Goal: Task Accomplishment & Management: Manage account settings

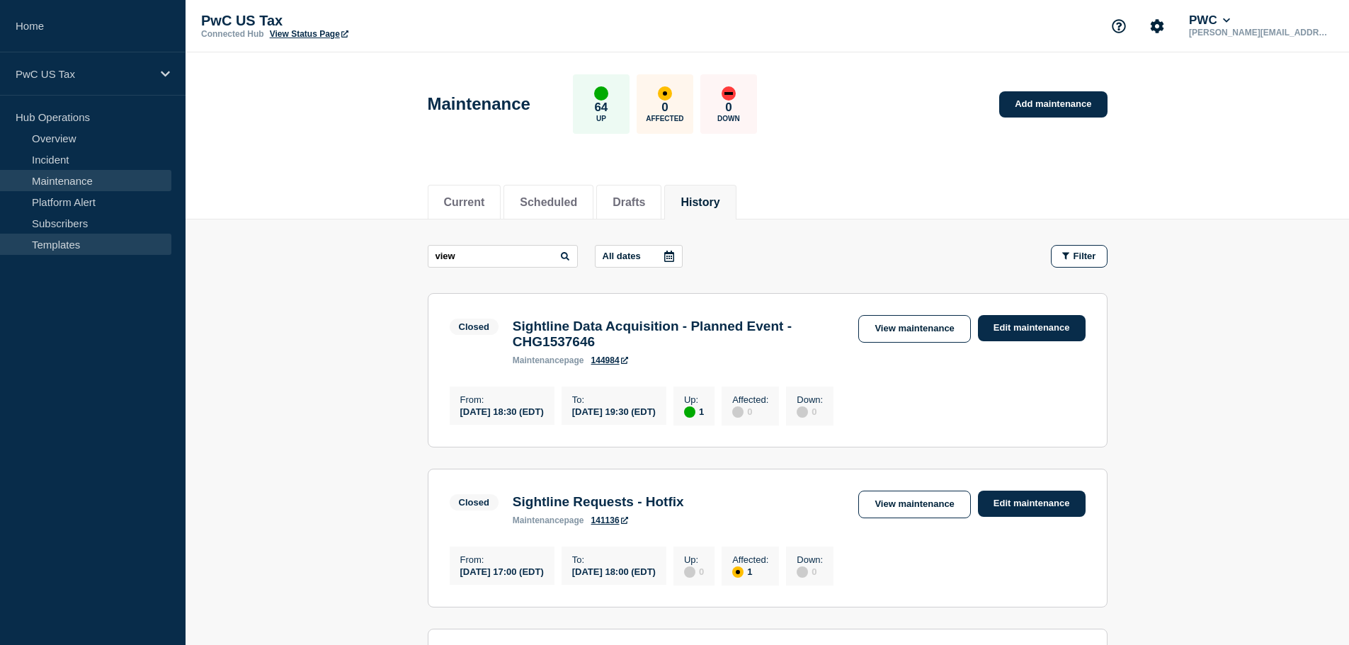
click at [45, 241] on link "Templates" at bounding box center [85, 244] width 171 height 21
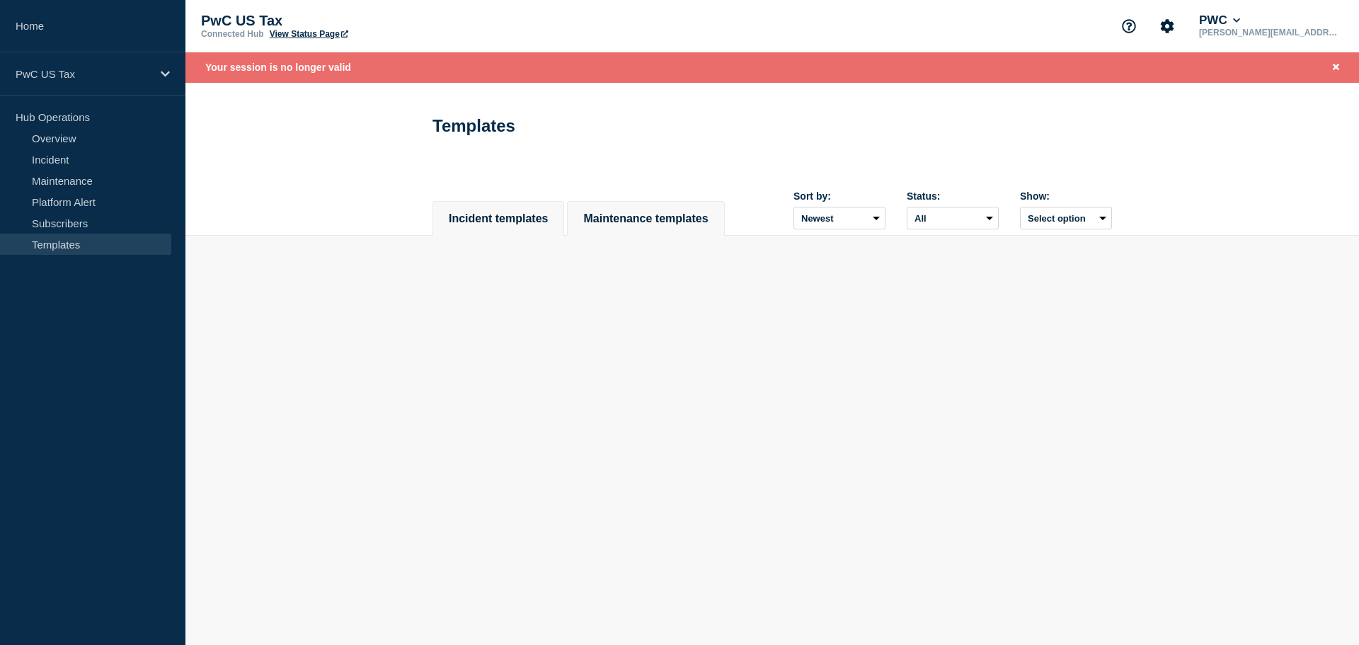
click at [653, 212] on button "Maintenance templates" at bounding box center [645, 218] width 125 height 13
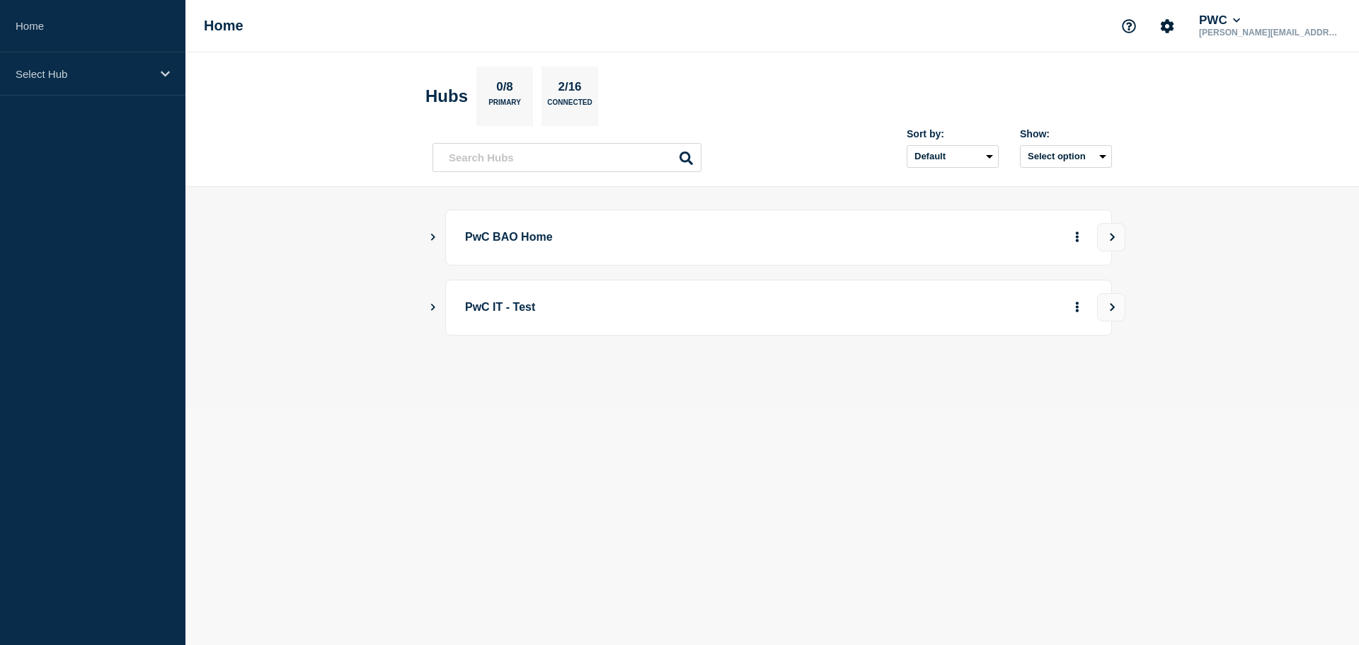
click at [528, 246] on p "PwC BAO Home" at bounding box center [660, 237] width 391 height 26
click at [424, 241] on main "PwC BAO Home PwC IT - Test" at bounding box center [772, 296] width 1174 height 219
click at [431, 237] on icon "Show Connected Hubs" at bounding box center [432, 236] width 9 height 7
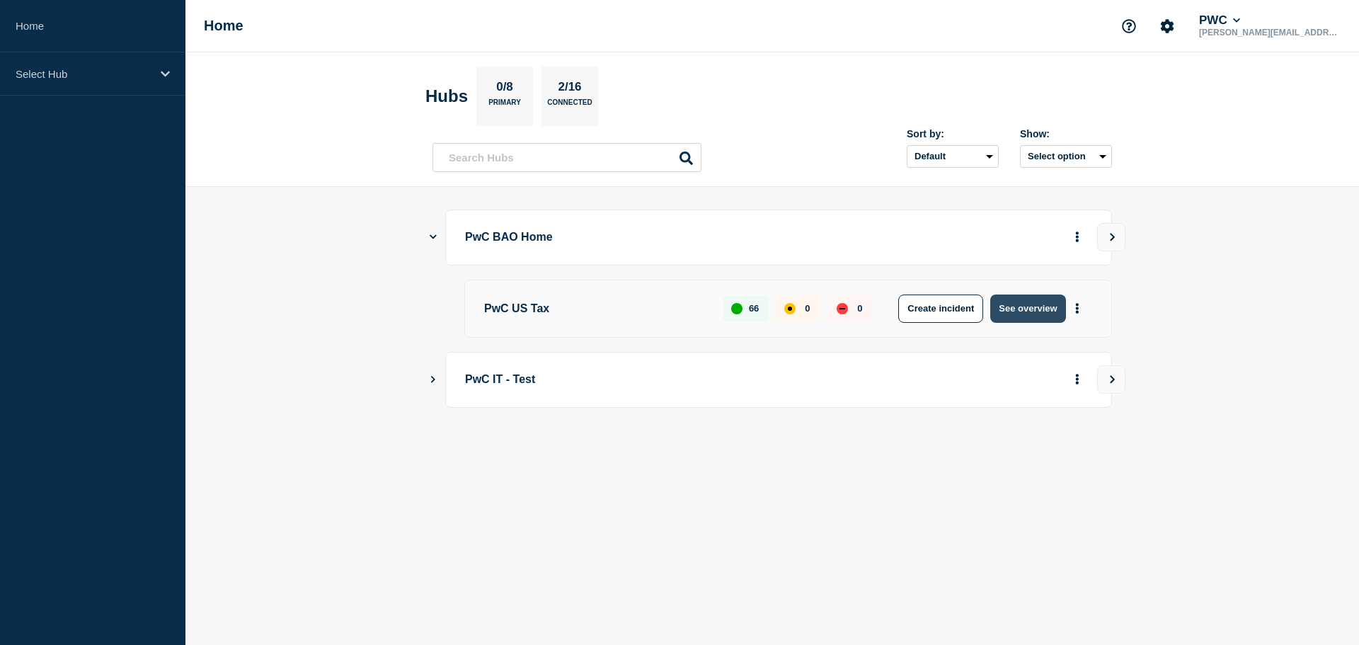
click at [1028, 302] on button "See overview" at bounding box center [1027, 308] width 75 height 28
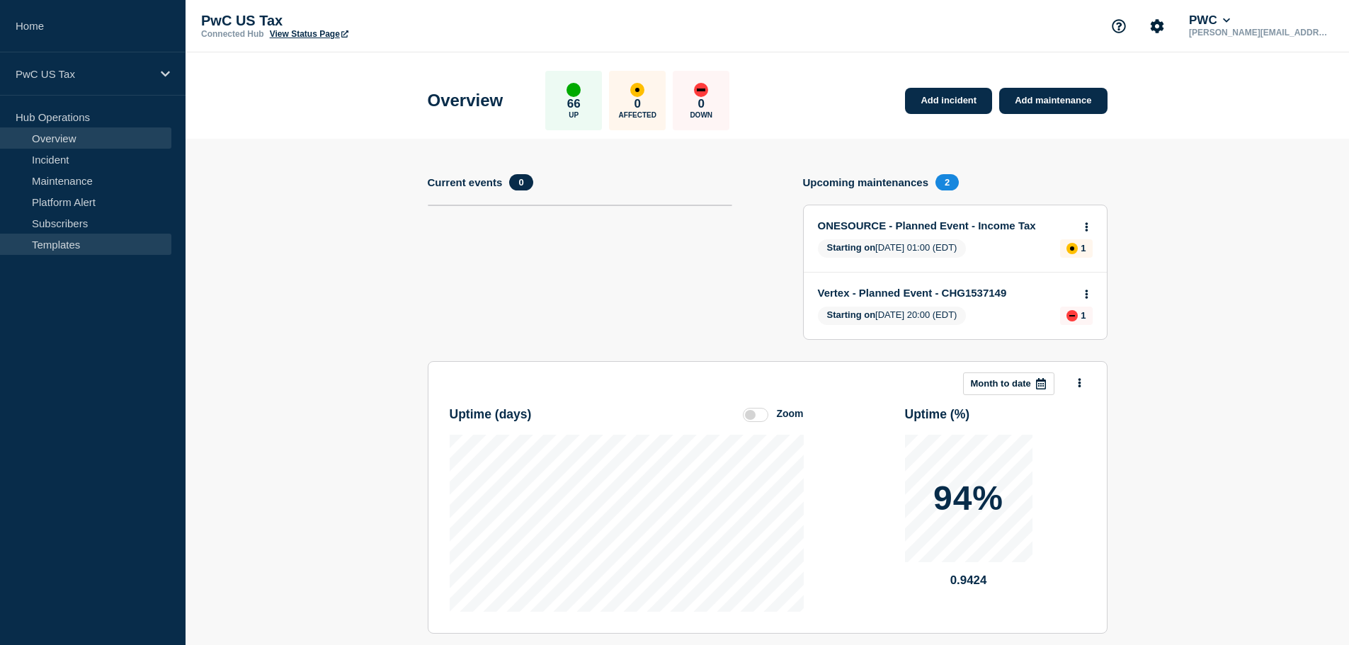
click at [63, 245] on link "Templates" at bounding box center [85, 244] width 171 height 21
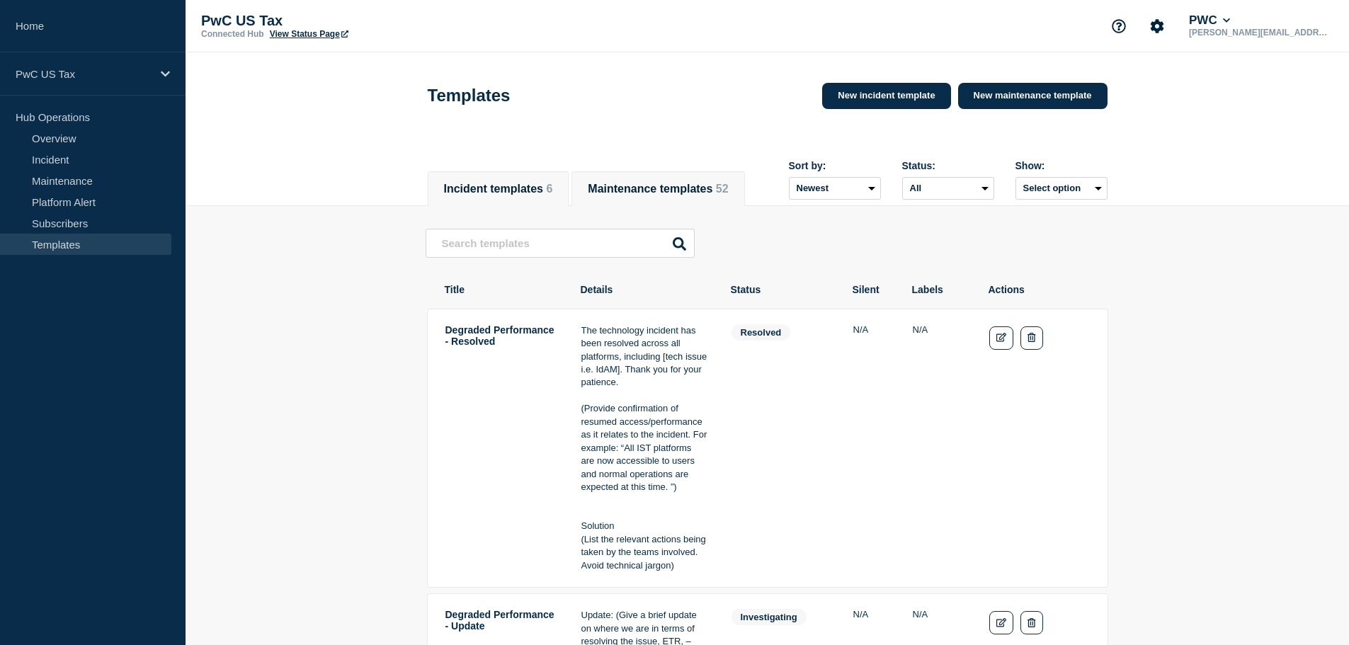
click at [704, 183] on button "Maintenance templates 52" at bounding box center [658, 189] width 140 height 13
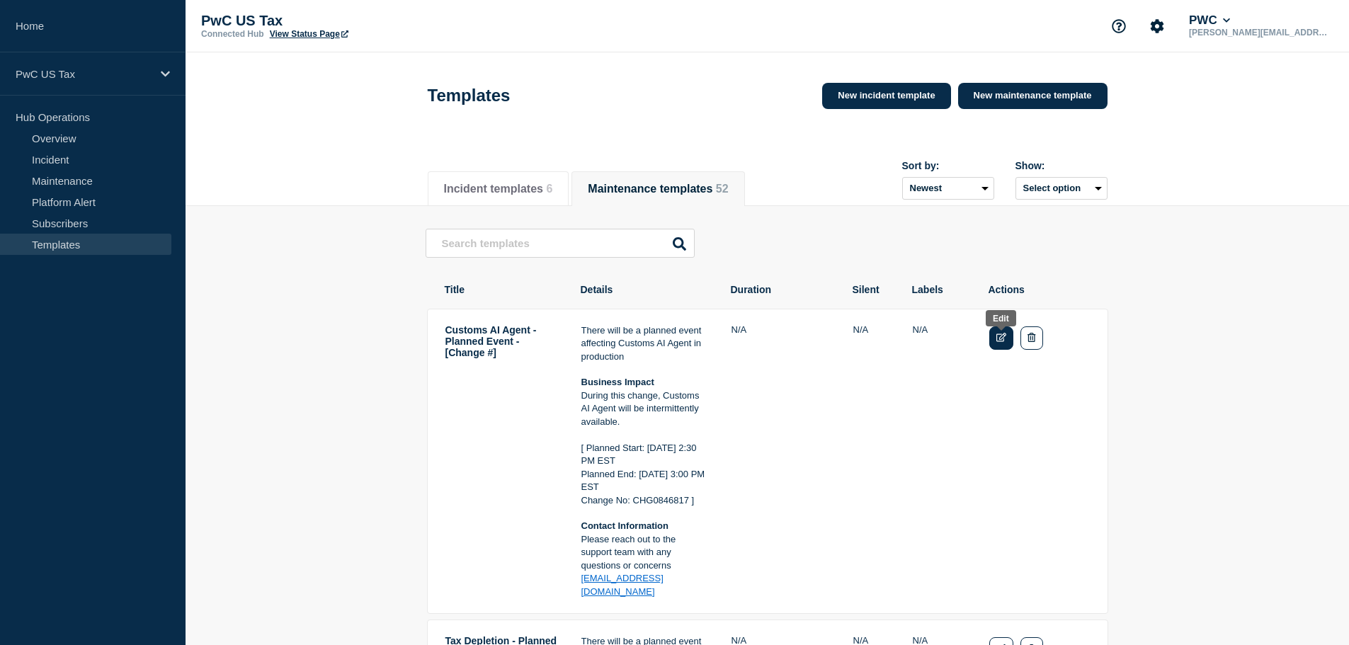
click at [995, 347] on link "Edit" at bounding box center [1001, 337] width 25 height 23
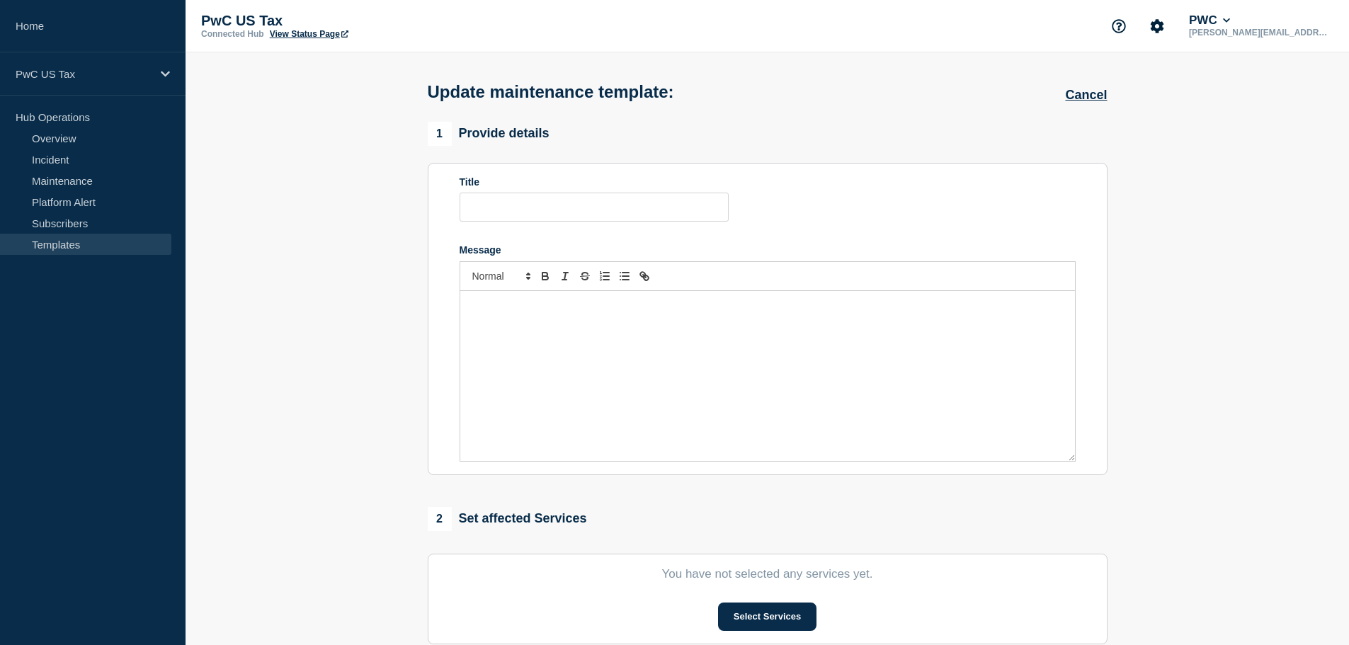
type input "Customs AI Agent - Planned Event - [Change #]"
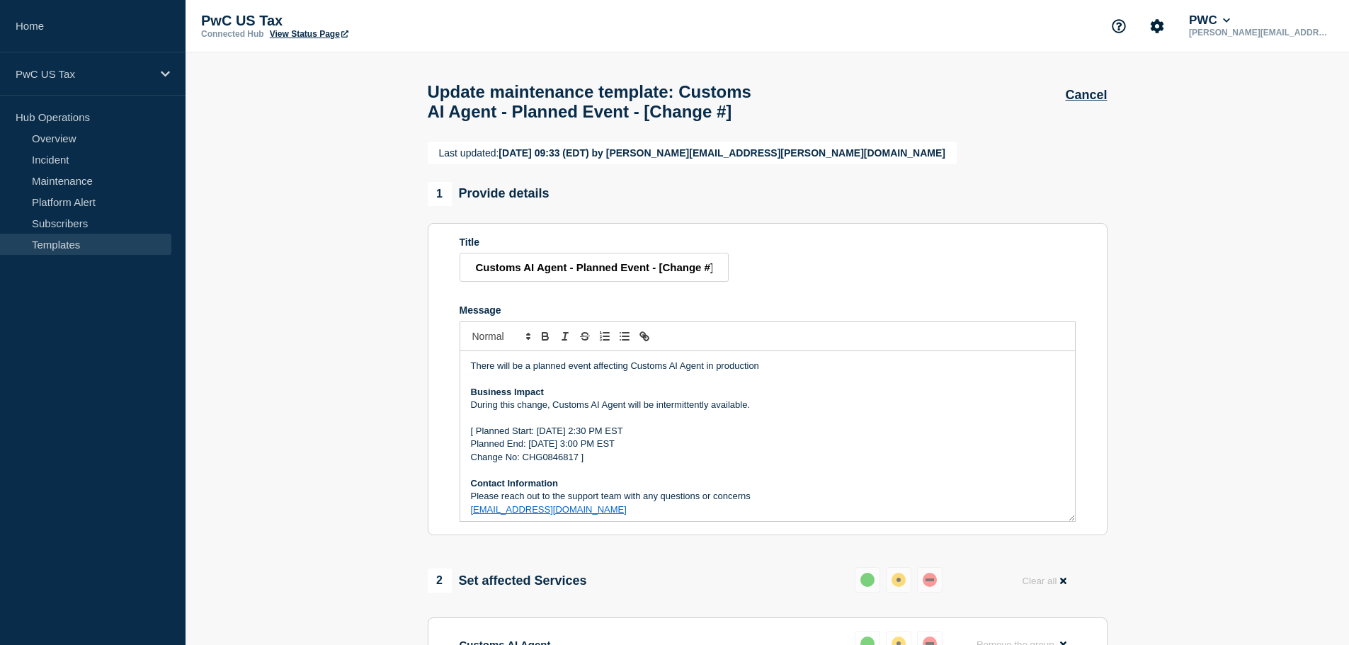
scroll to position [4, 0]
drag, startPoint x: 469, startPoint y: 395, endPoint x: 801, endPoint y: 576, distance: 377.3
copy div "There will be a planned event affecting Customs AI Agent in production Business…"
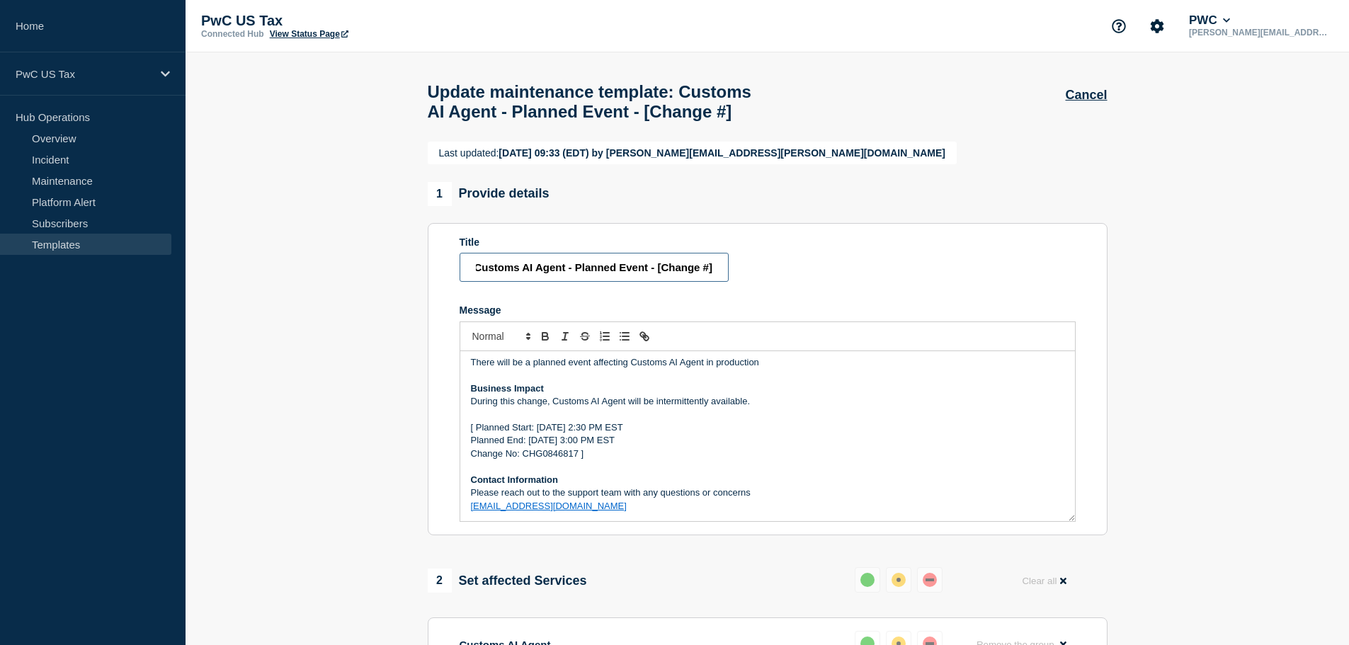
drag, startPoint x: 475, startPoint y: 298, endPoint x: 856, endPoint y: 294, distance: 380.9
click at [856, 294] on form "Title Customs AI Agent - Planned Event - [Change #] Message There will be a pla…" at bounding box center [767, 378] width 616 height 285
drag, startPoint x: 709, startPoint y: 542, endPoint x: 457, endPoint y: 533, distance: 252.2
click at [457, 533] on section "Title Customs AI Agent - Planned Event - [Change #] Message There will be a pla…" at bounding box center [768, 379] width 680 height 312
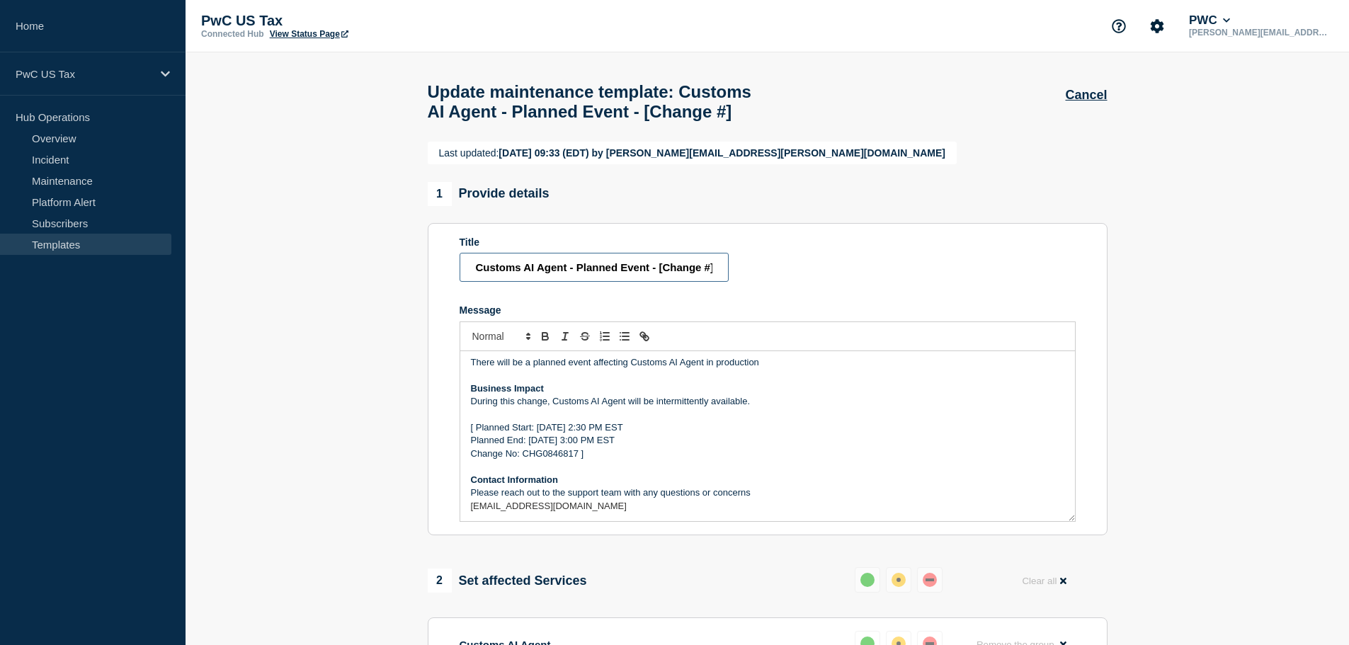
click at [569, 282] on input "Customs AI Agent - Planned Event - [Change #]" at bounding box center [593, 267] width 269 height 29
drag, startPoint x: 569, startPoint y: 300, endPoint x: 745, endPoint y: 300, distance: 176.3
click at [745, 300] on form "Title Customs AI Agent - Planned Event - [Change #] Message There will be a pla…" at bounding box center [767, 378] width 616 height 285
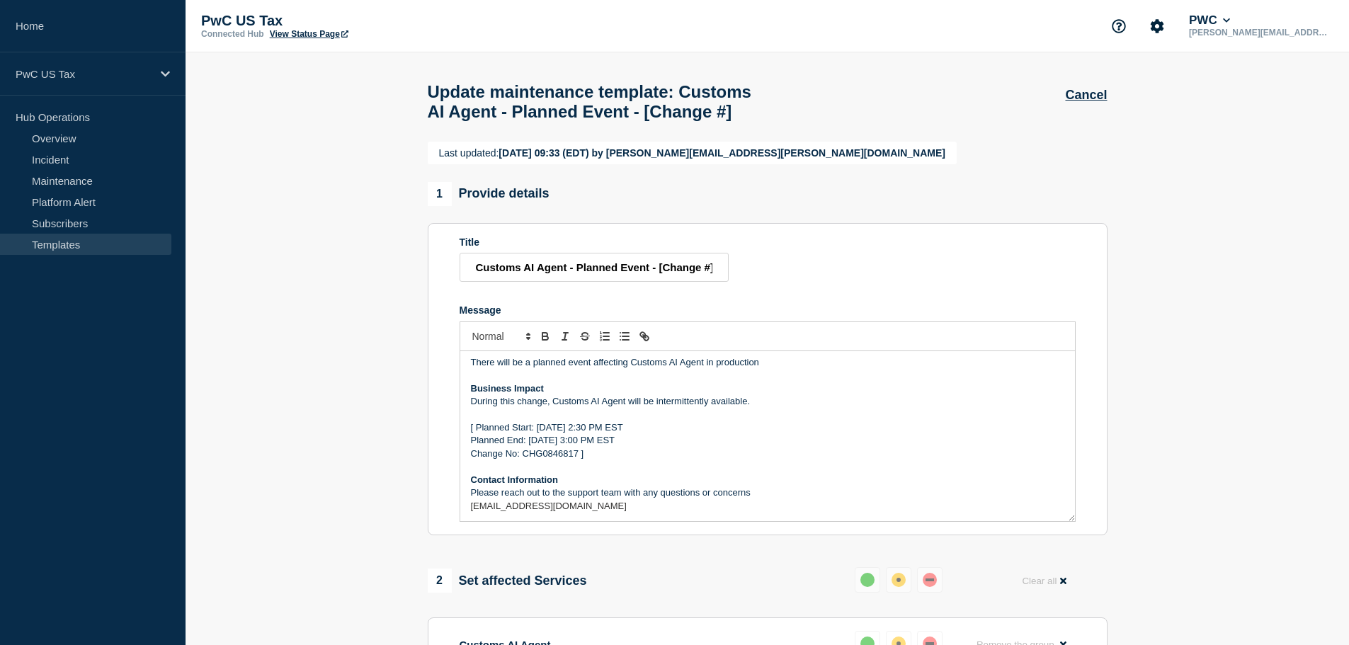
click at [588, 434] on p "[ Planned Start: Tuesday, August 23th 2:30 PM EST" at bounding box center [767, 427] width 593 height 13
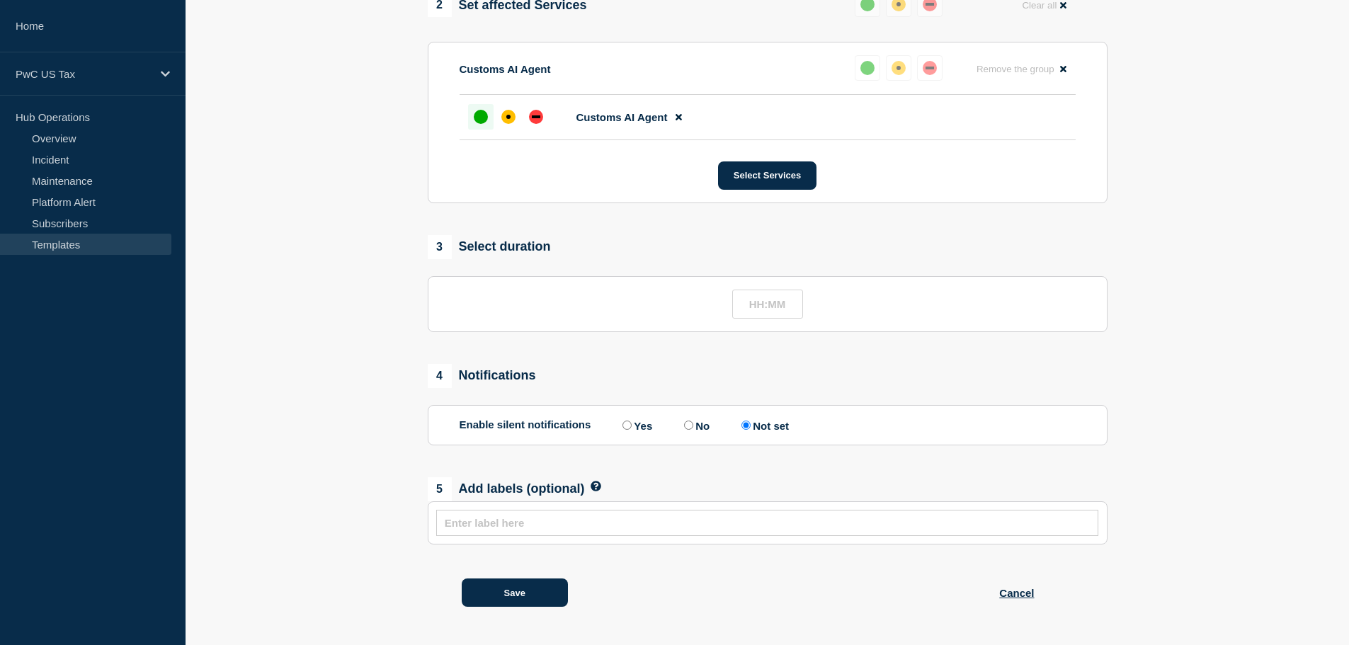
scroll to position [606, 0]
click at [529, 593] on button "Save" at bounding box center [515, 592] width 106 height 28
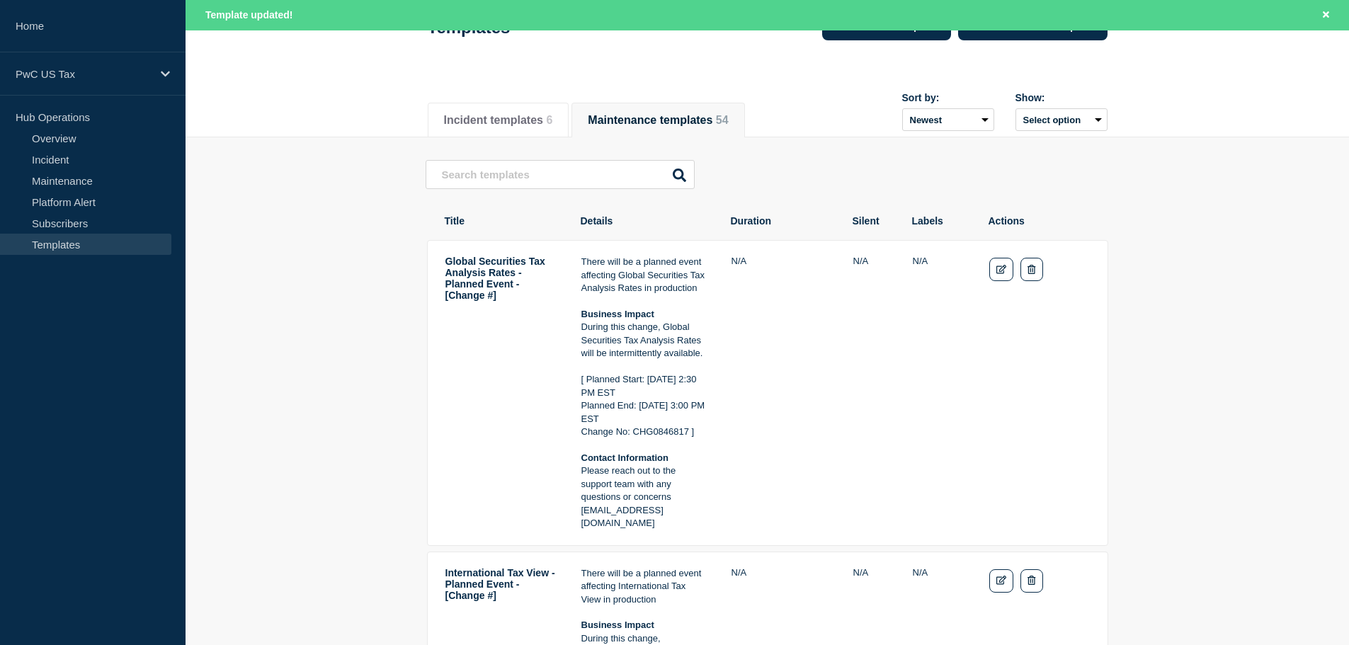
scroll to position [71, 0]
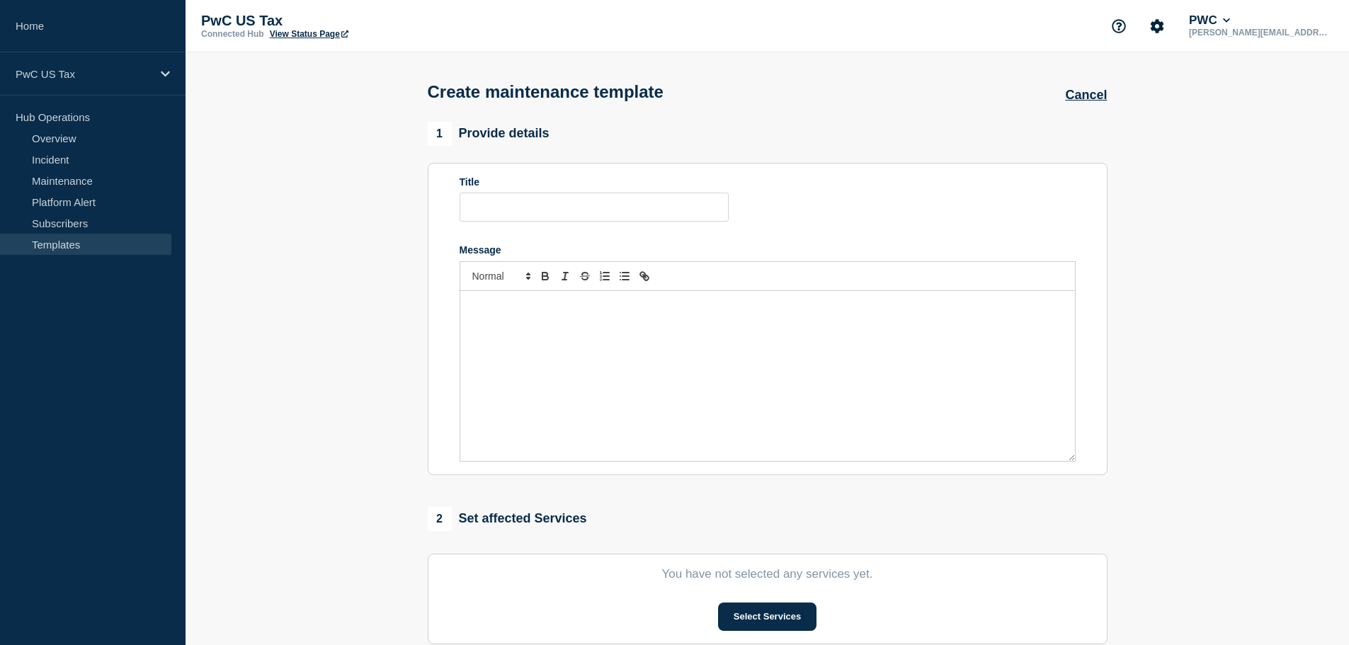
click at [556, 324] on div at bounding box center [767, 376] width 614 height 170
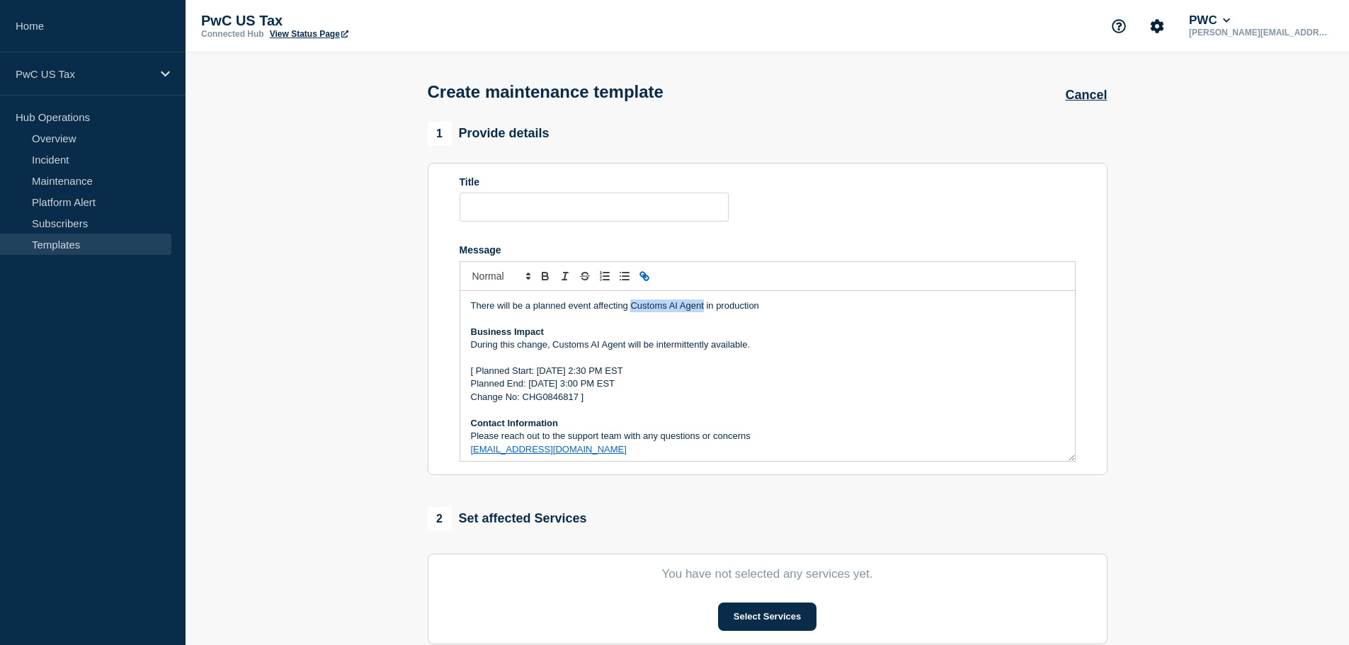
drag, startPoint x: 632, startPoint y: 307, endPoint x: 702, endPoint y: 311, distance: 70.2
click at [702, 311] on p "There will be a planned event affecting Customs AI Agent in production" at bounding box center [767, 305] width 593 height 13
drag, startPoint x: 629, startPoint y: 309, endPoint x: 720, endPoint y: 310, distance: 90.6
click at [720, 310] on p "There will be a planned event affecting International Tax View in production" at bounding box center [767, 305] width 593 height 13
copy p "International Tax View"
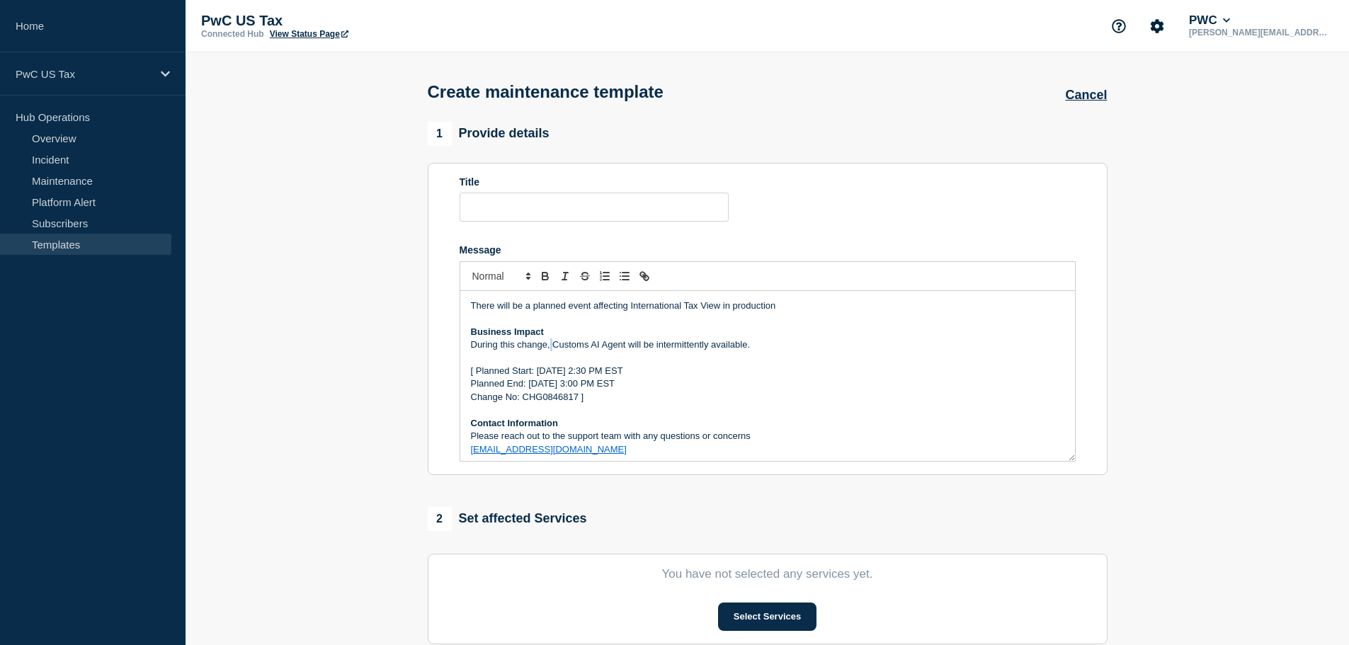
click at [551, 348] on p "During this change, Customs AI Agent will be intermittently available." at bounding box center [767, 344] width 593 height 13
click at [554, 348] on p "During this change, Customs AI Agent will be intermittently available." at bounding box center [767, 344] width 593 height 13
drag, startPoint x: 554, startPoint y: 348, endPoint x: 624, endPoint y: 344, distance: 70.9
click at [624, 344] on p "During this change, Customs AI Agent will be intermittently available." at bounding box center [767, 344] width 593 height 13
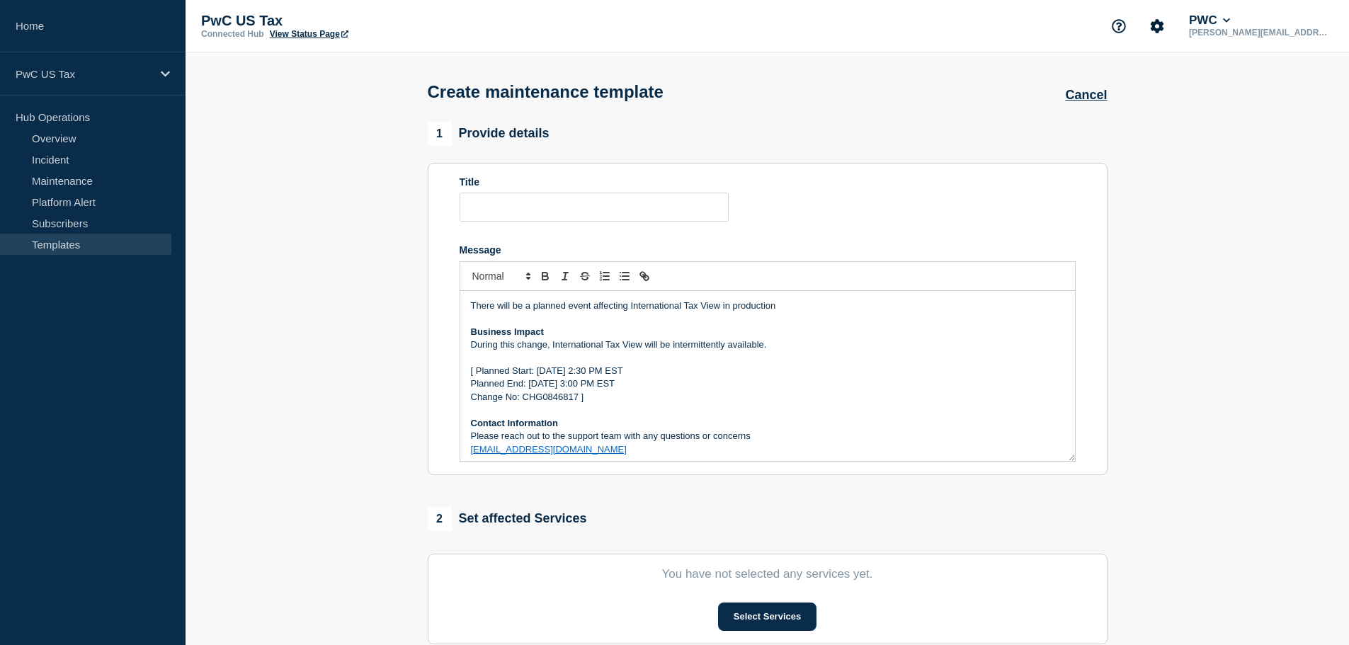
scroll to position [4, 0]
click at [708, 449] on p "us_it_ops_tax_app_support_tax_depletion@pwc.com" at bounding box center [767, 446] width 593 height 13
drag, startPoint x: 728, startPoint y: 457, endPoint x: 465, endPoint y: 462, distance: 262.7
click at [465, 461] on div "There will be a planned event affecting International Tax View in production Bu…" at bounding box center [767, 376] width 614 height 170
click at [547, 227] on form "Title Message There will be a planned event affecting International Tax View in…" at bounding box center [767, 318] width 616 height 285
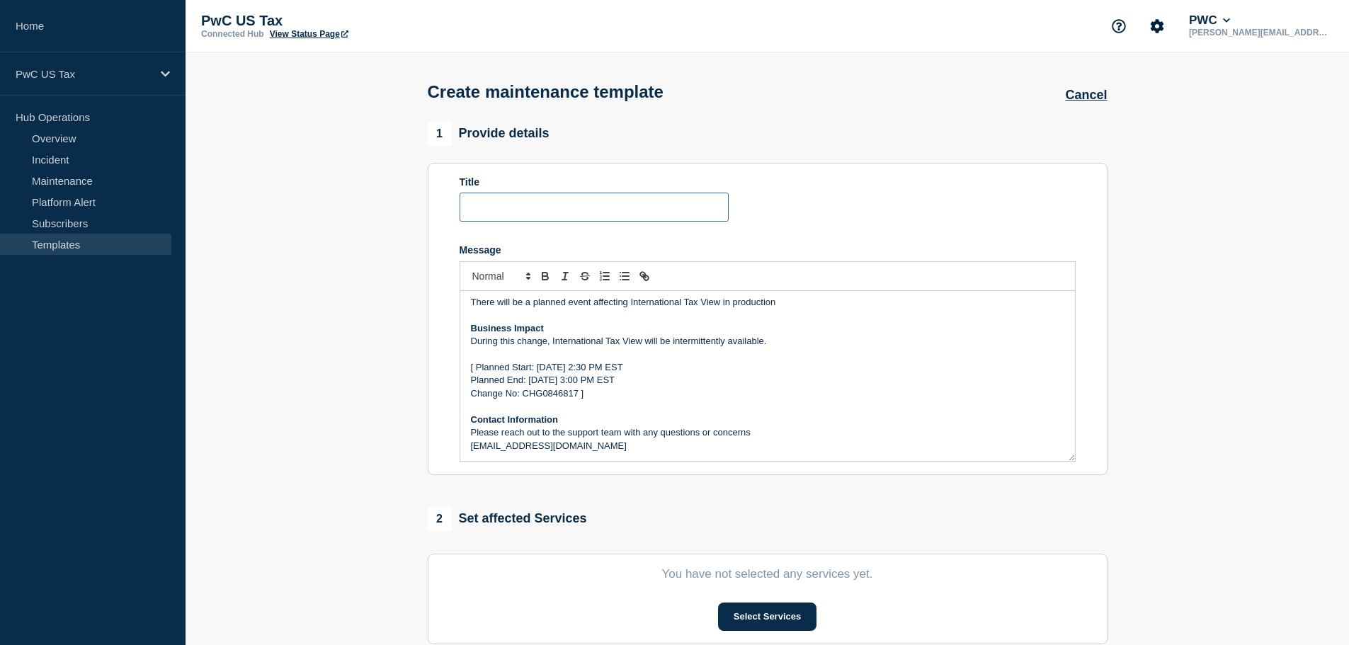
click at [547, 214] on input "Title" at bounding box center [593, 207] width 269 height 29
paste input "Customs AI Agent - Planned Event - [Change #]"
drag, startPoint x: 630, startPoint y: 311, endPoint x: 719, endPoint y: 310, distance: 89.2
click at [719, 309] on p "There will be a planned event affecting International Tax View in production" at bounding box center [767, 302] width 593 height 13
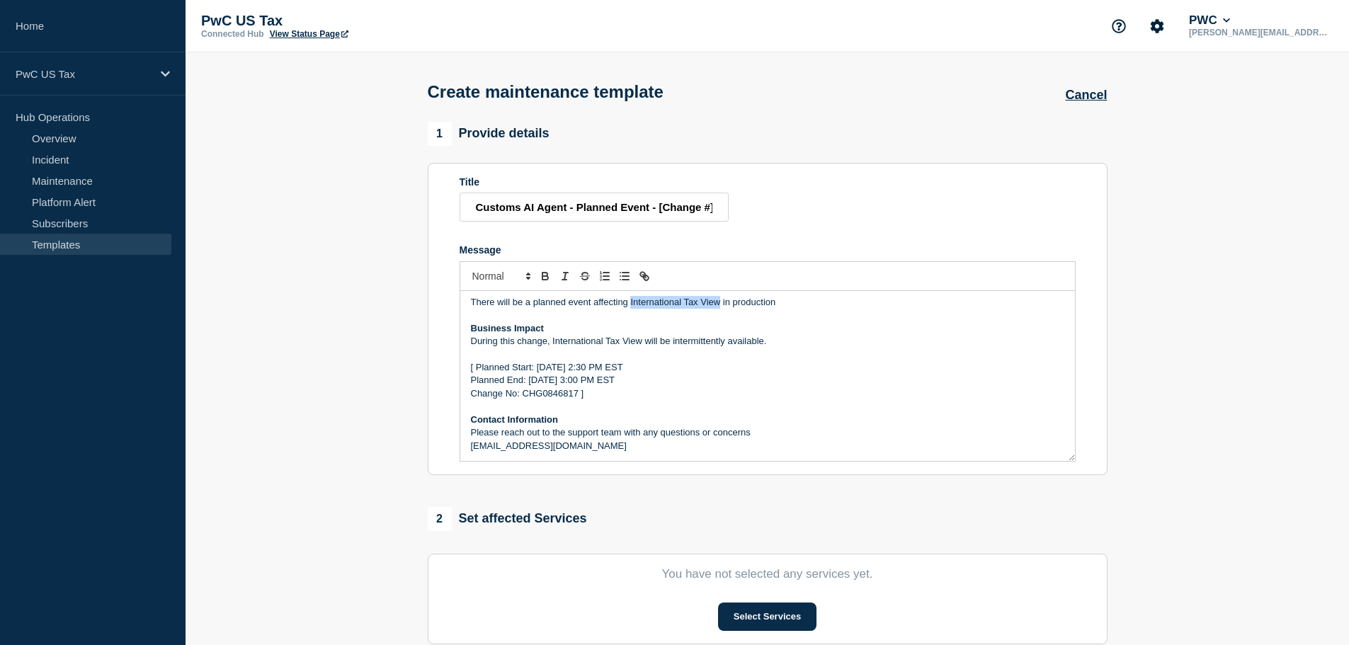
copy p "International Tax View"
drag, startPoint x: 566, startPoint y: 212, endPoint x: 389, endPoint y: 195, distance: 177.8
click at [389, 195] on section "1 Provide details Title Customs AI Agent - Planned Event - [Change #] Message T…" at bounding box center [766, 594] width 1163 height 944
paste input "International Tax View"
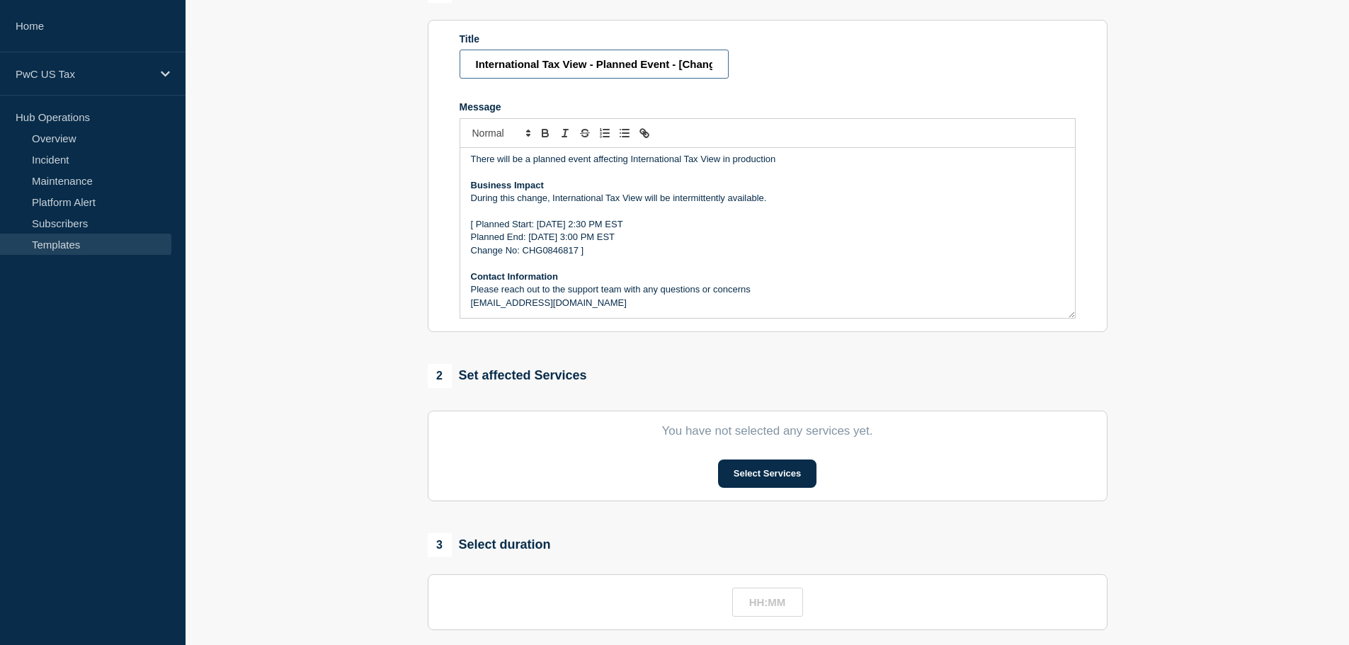
scroll to position [142, 0]
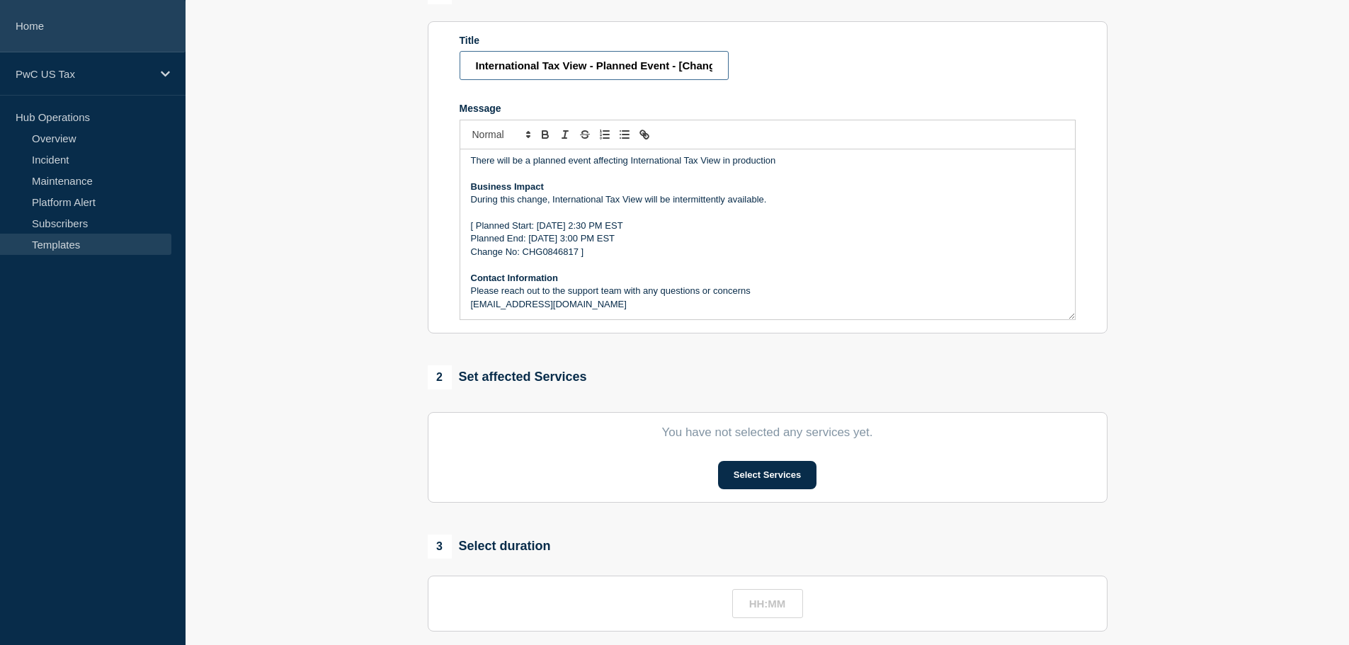
type input "International Tax View - Planned Event - [Change #]"
click at [810, 489] on button "Select Services" at bounding box center [767, 475] width 98 height 28
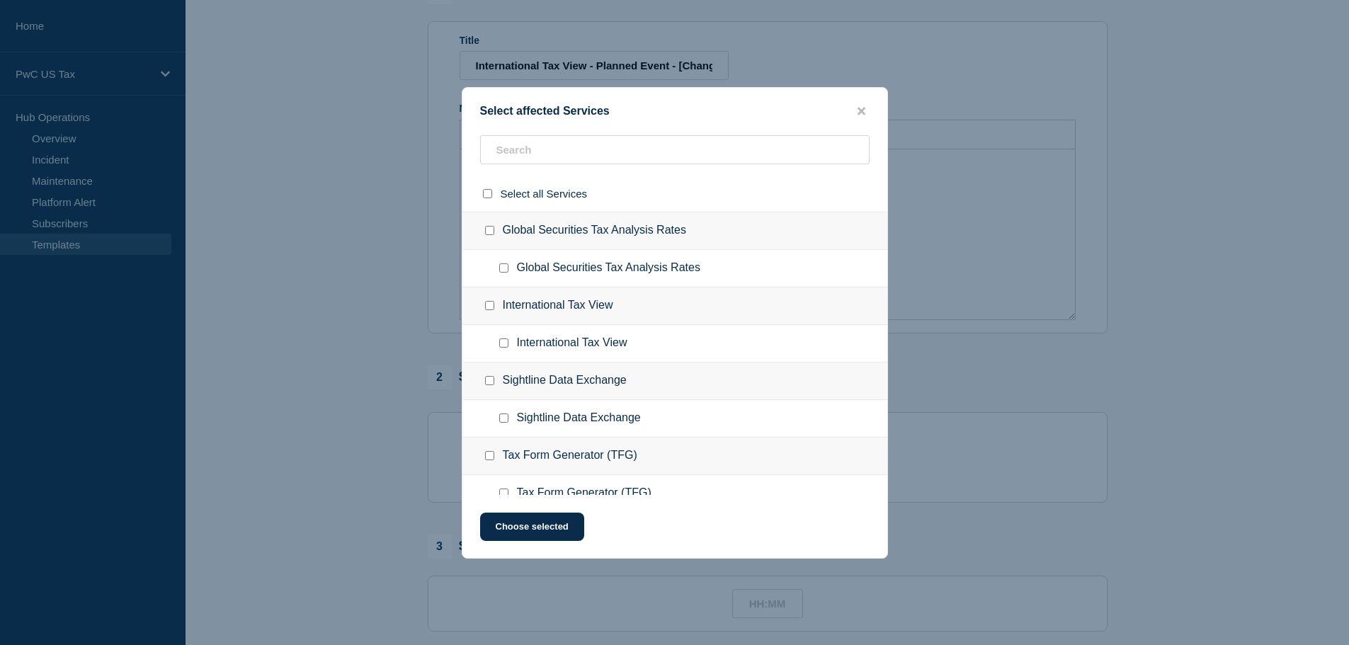
click at [491, 306] on input "International Tax View checkbox" at bounding box center [489, 305] width 9 height 9
checkbox input "true"
click at [537, 523] on button "Choose selected" at bounding box center [532, 527] width 104 height 28
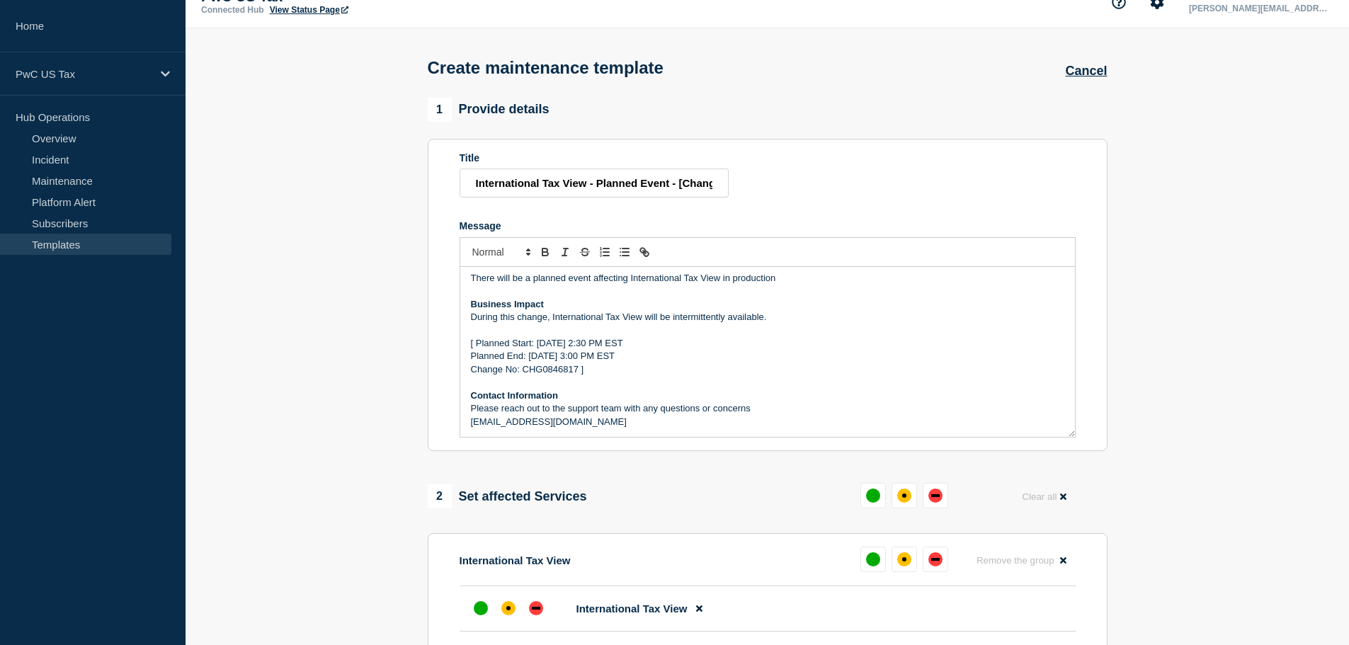
scroll to position [23, 0]
click at [540, 316] on p "During this change, International Tax View will be intermittently available." at bounding box center [767, 317] width 593 height 13
copy div "There will be a planned event affecting International Tax View in production Bu…"
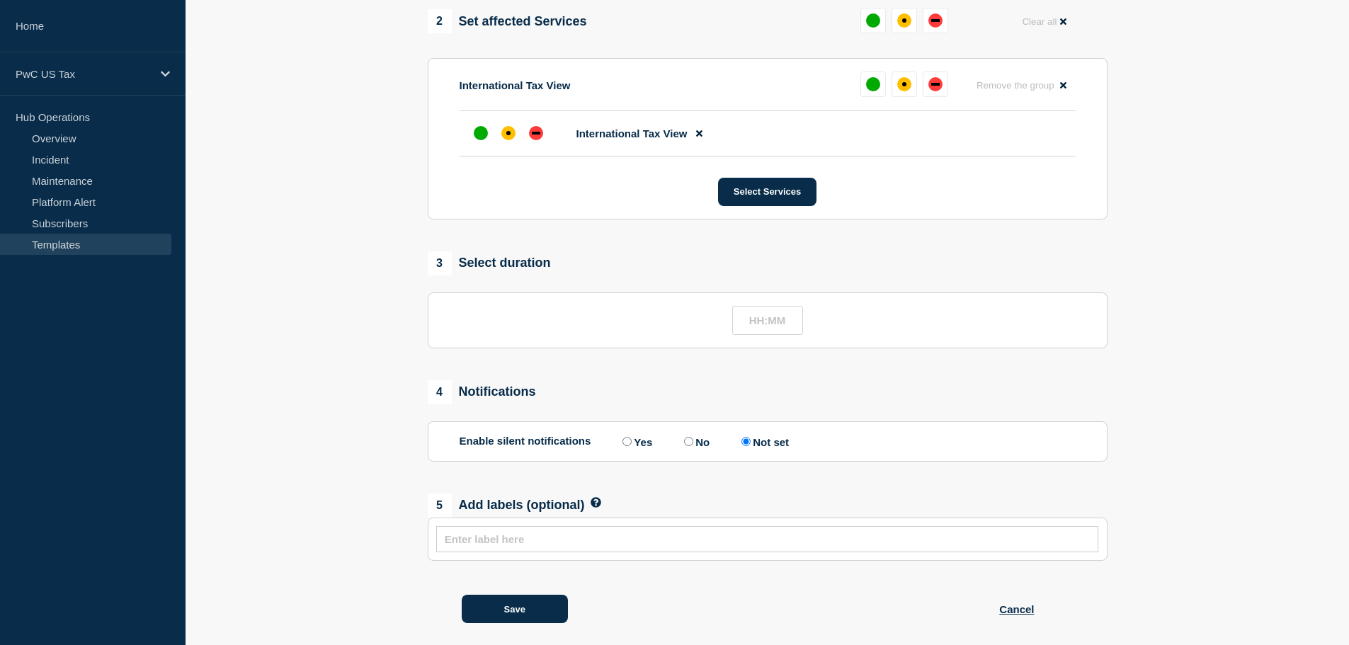
scroll to position [519, 0]
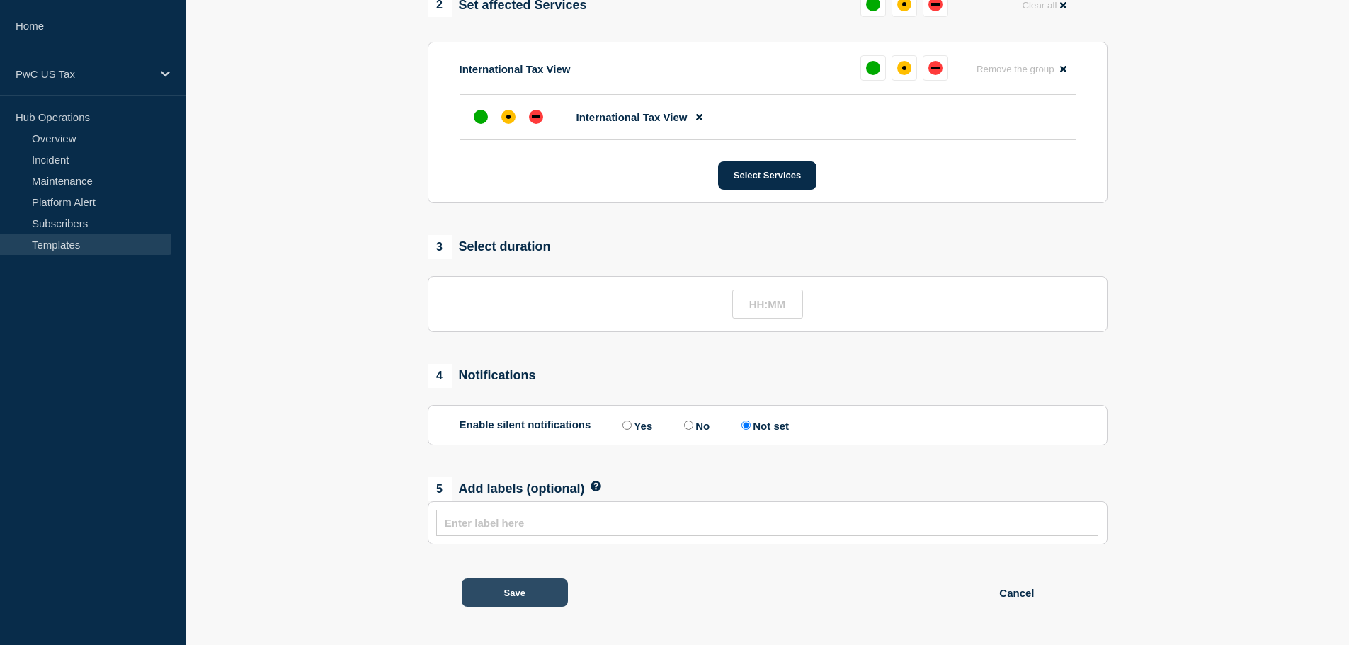
click at [523, 591] on button "Save" at bounding box center [515, 592] width 106 height 28
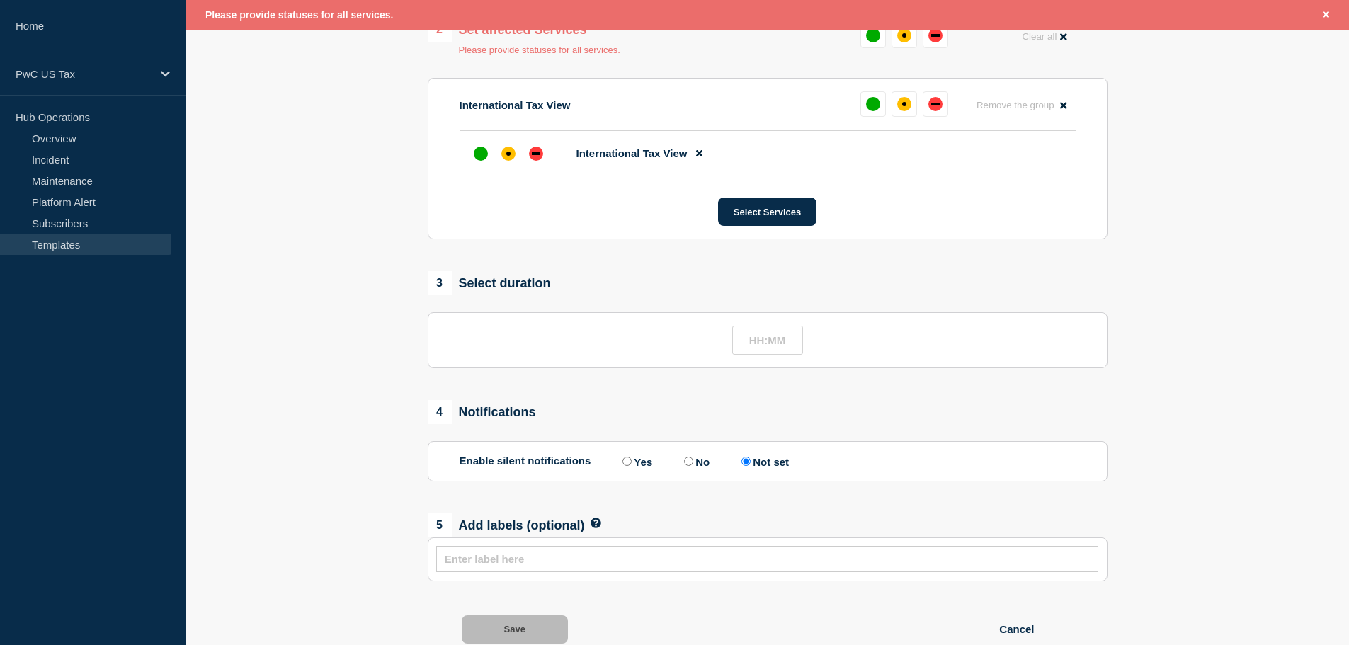
scroll to position [547, 0]
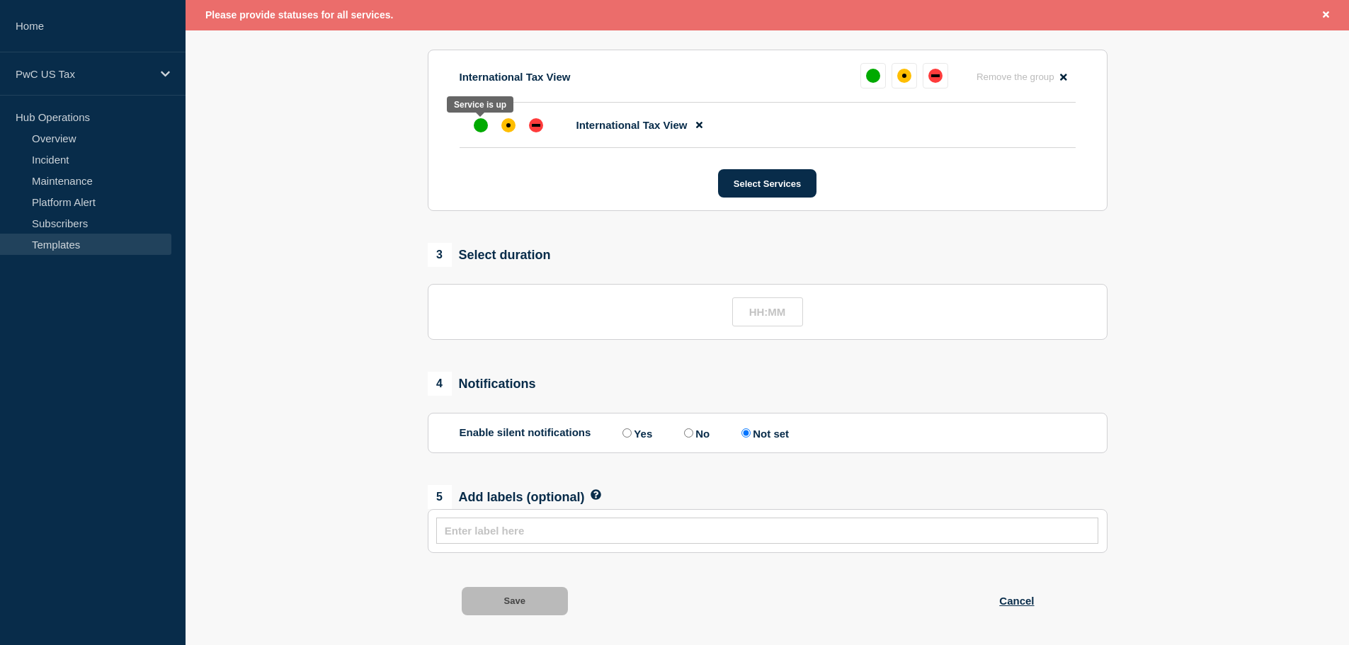
drag, startPoint x: 487, startPoint y: 126, endPoint x: 487, endPoint y: 137, distance: 10.6
click at [487, 126] on div "up" at bounding box center [481, 125] width 14 height 14
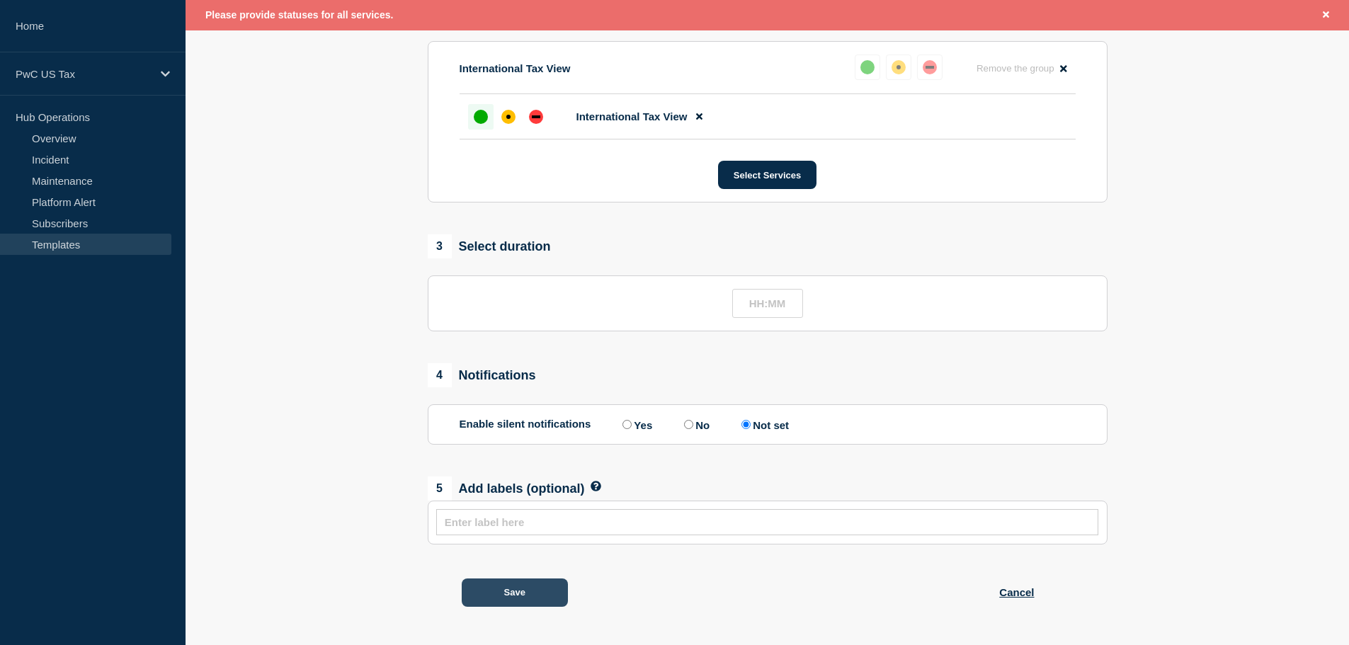
click at [512, 585] on button "Save" at bounding box center [515, 592] width 106 height 28
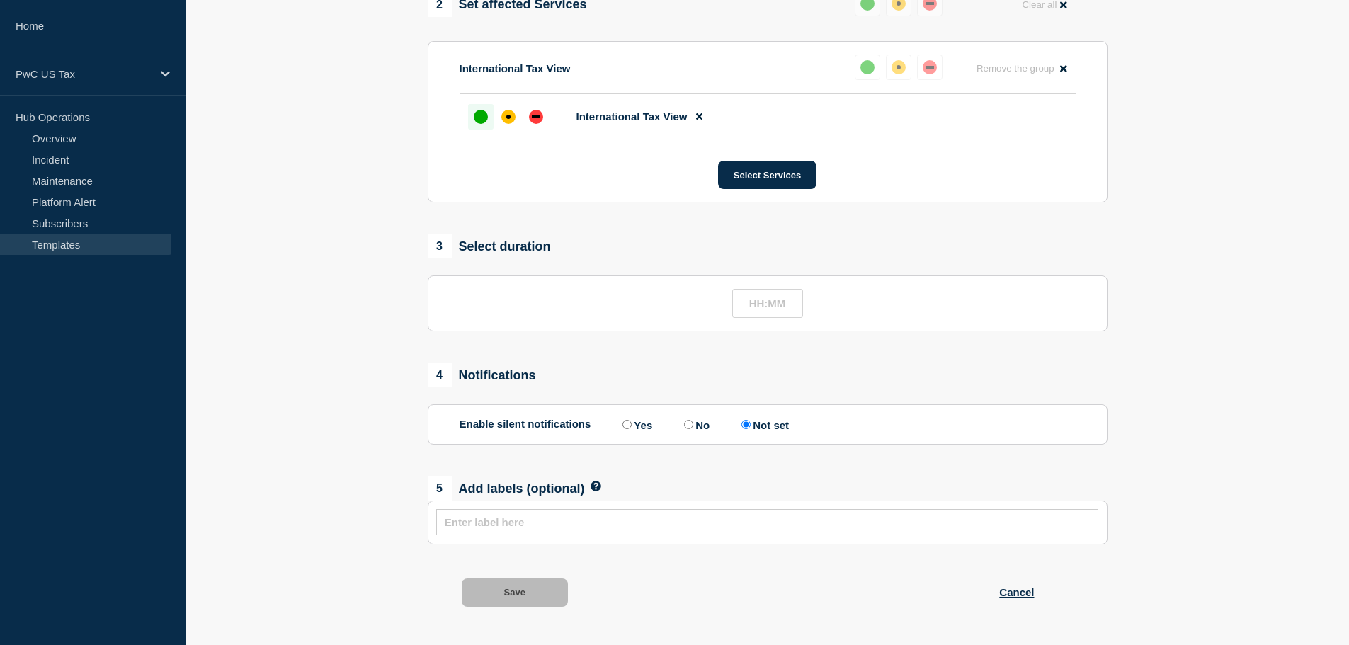
scroll to position [548, 0]
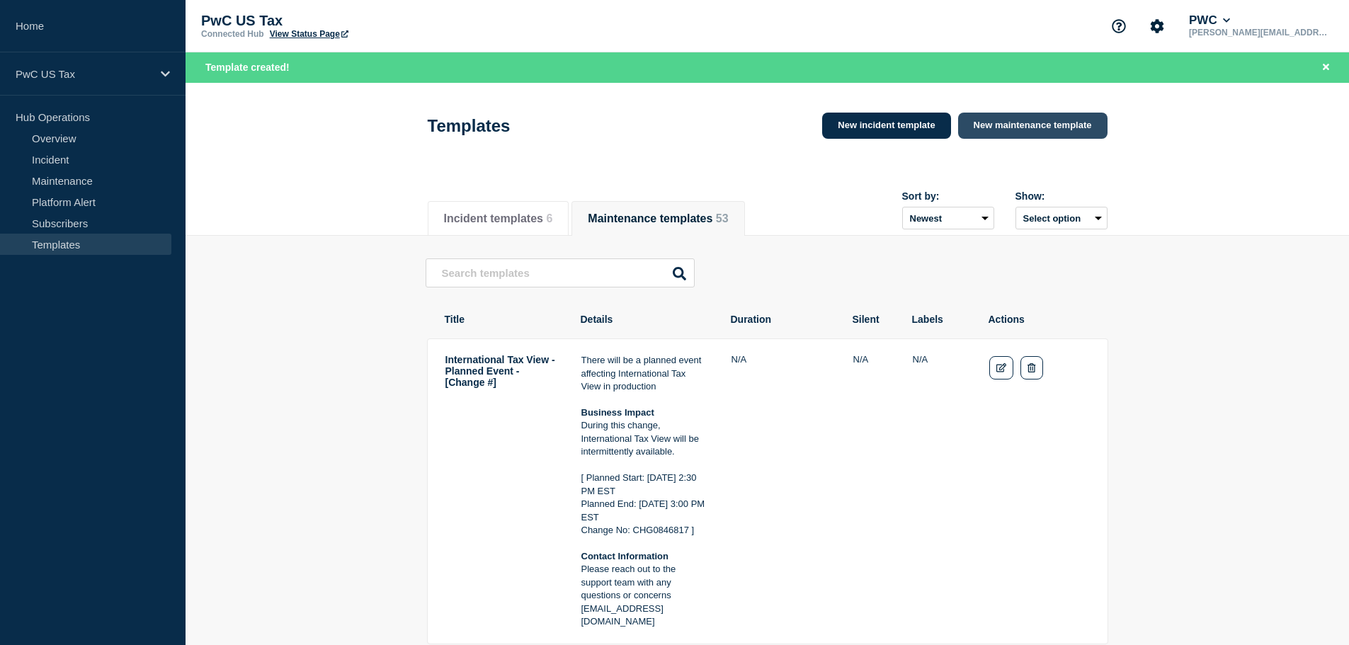
click at [1029, 123] on link "New maintenance template" at bounding box center [1032, 126] width 149 height 26
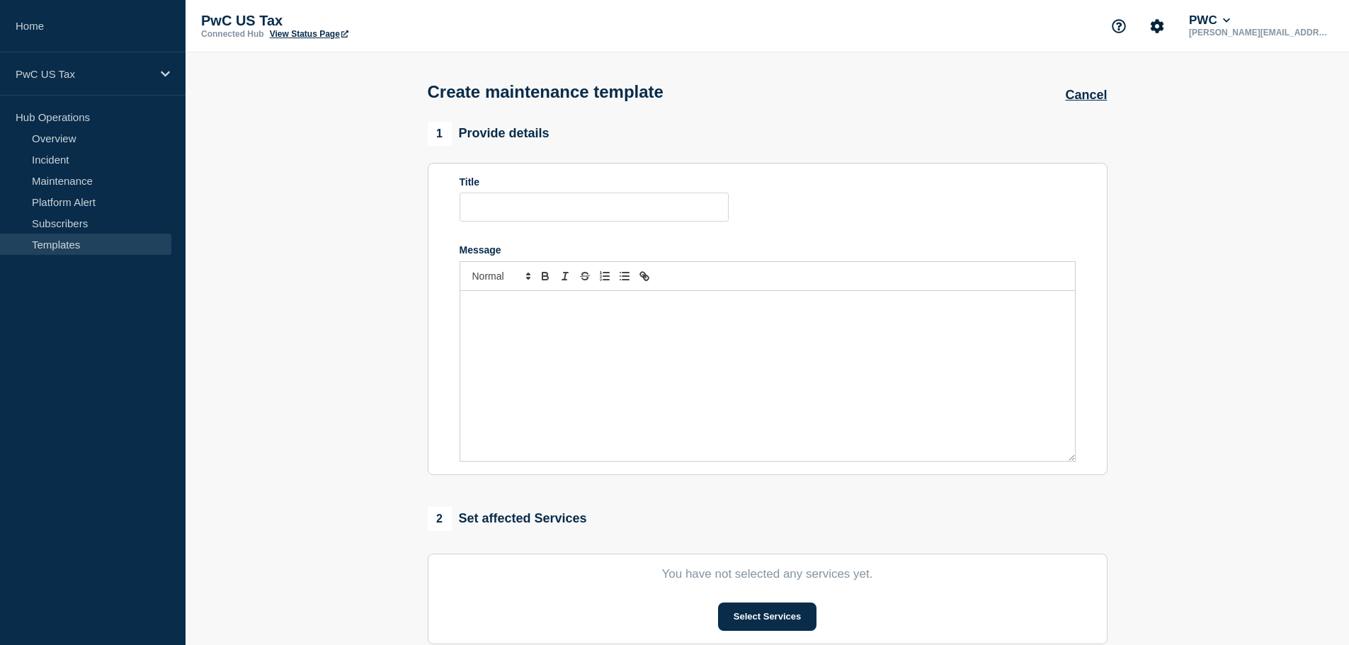
click at [510, 317] on div "Message" at bounding box center [767, 376] width 614 height 170
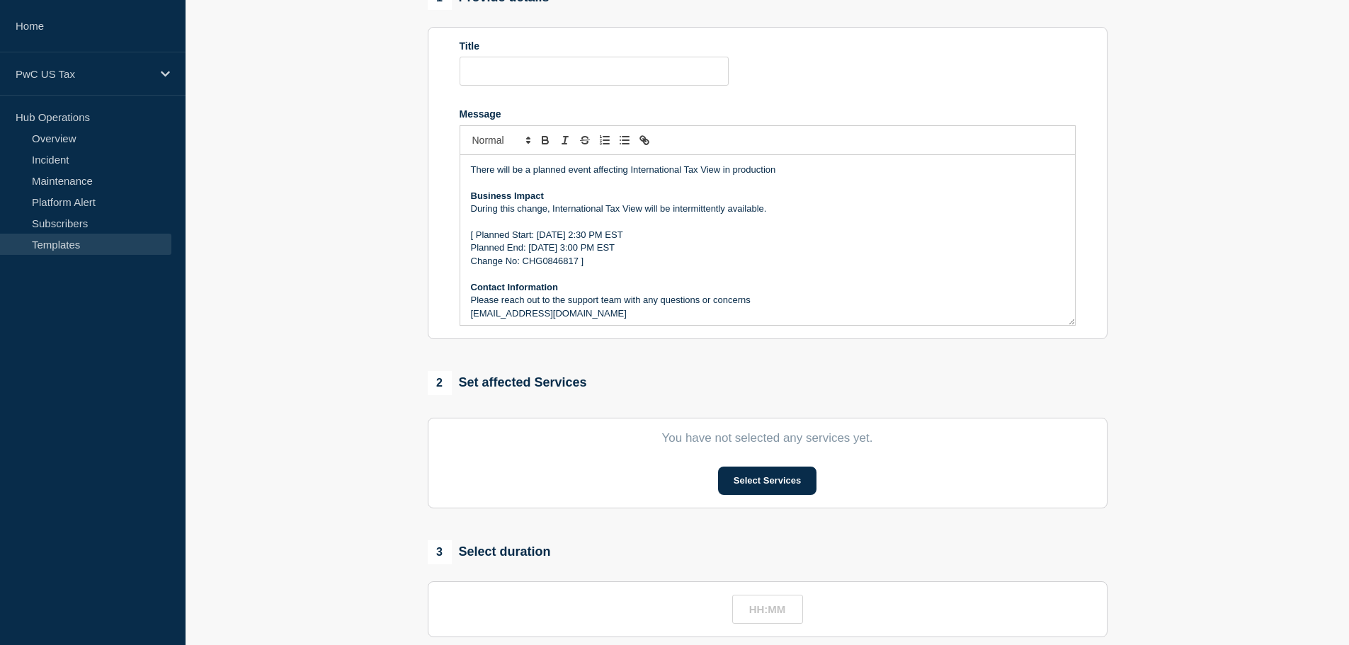
scroll to position [142, 0]
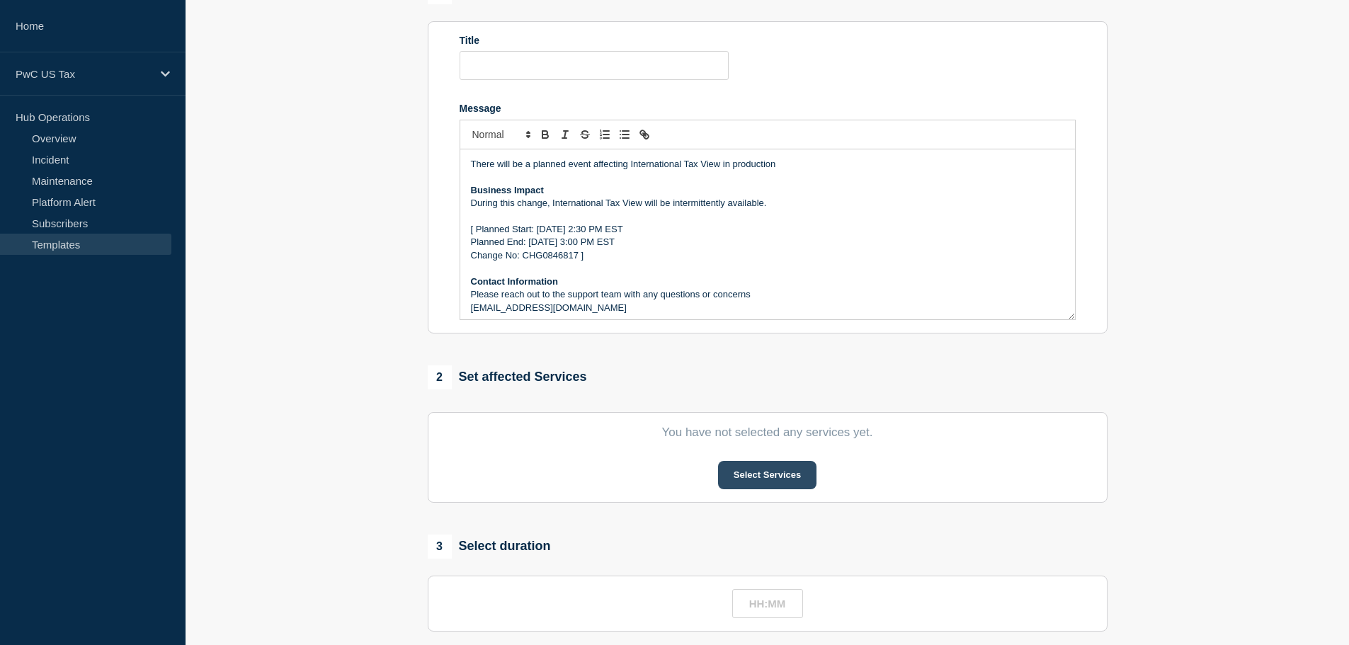
click at [771, 470] on button "Select Services" at bounding box center [767, 475] width 98 height 28
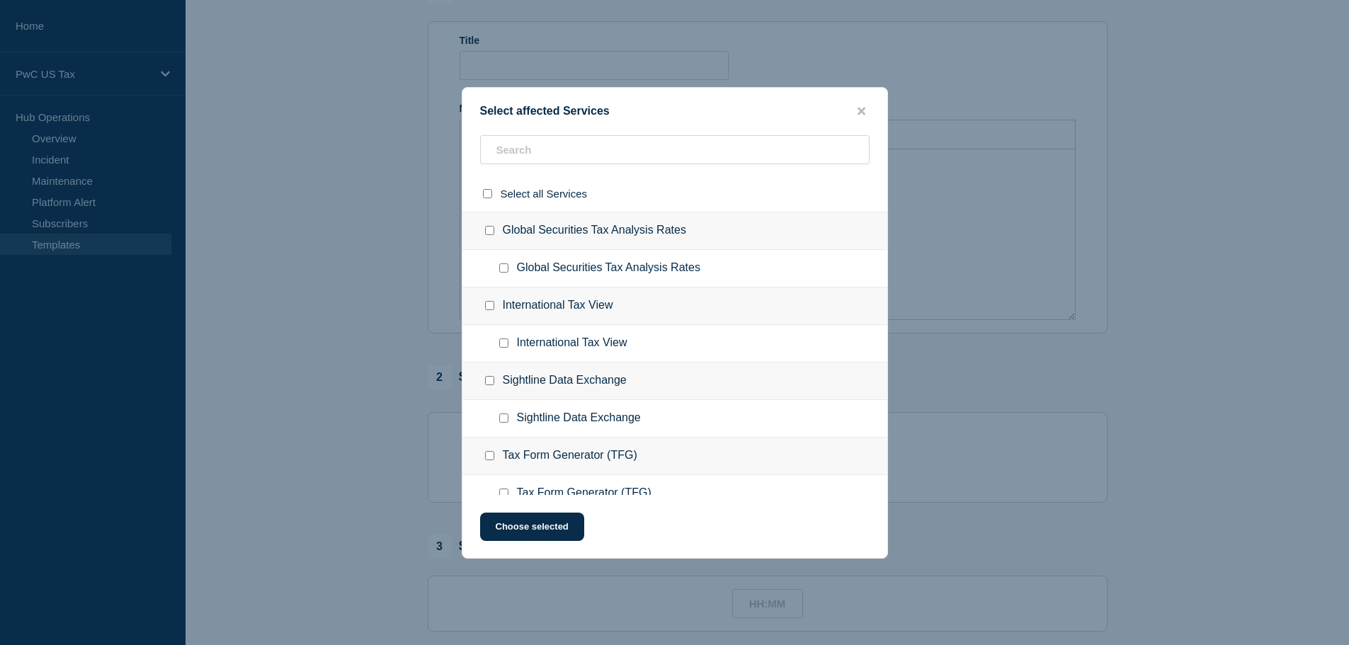
click at [494, 234] on div at bounding box center [492, 231] width 21 height 14
click at [492, 233] on input "Global Securities Tax Analysis Rates checkbox" at bounding box center [489, 230] width 9 height 9
checkbox input "true"
drag, startPoint x: 505, startPoint y: 230, endPoint x: 691, endPoint y: 244, distance: 186.0
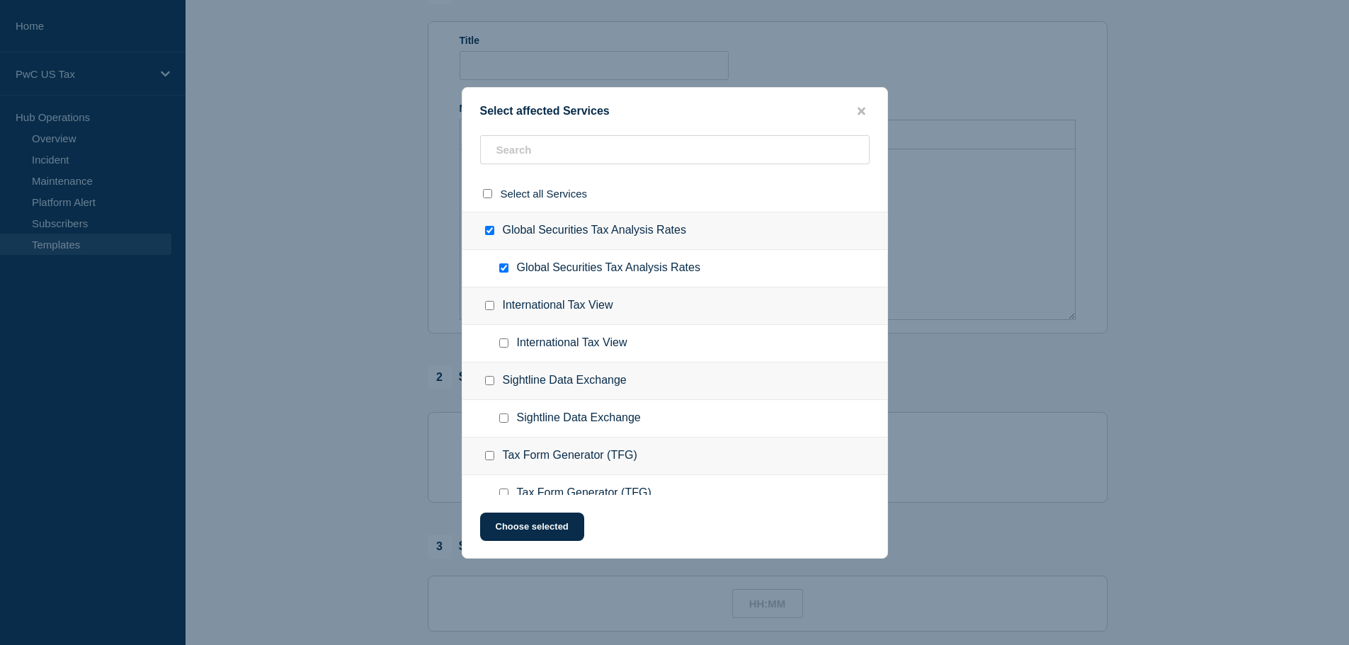
click at [691, 244] on div "Global Securities Tax Analysis Rates" at bounding box center [674, 231] width 425 height 38
copy div "Global Securities Tax Analysis Rates"
click at [532, 532] on button "Choose selected" at bounding box center [532, 527] width 104 height 28
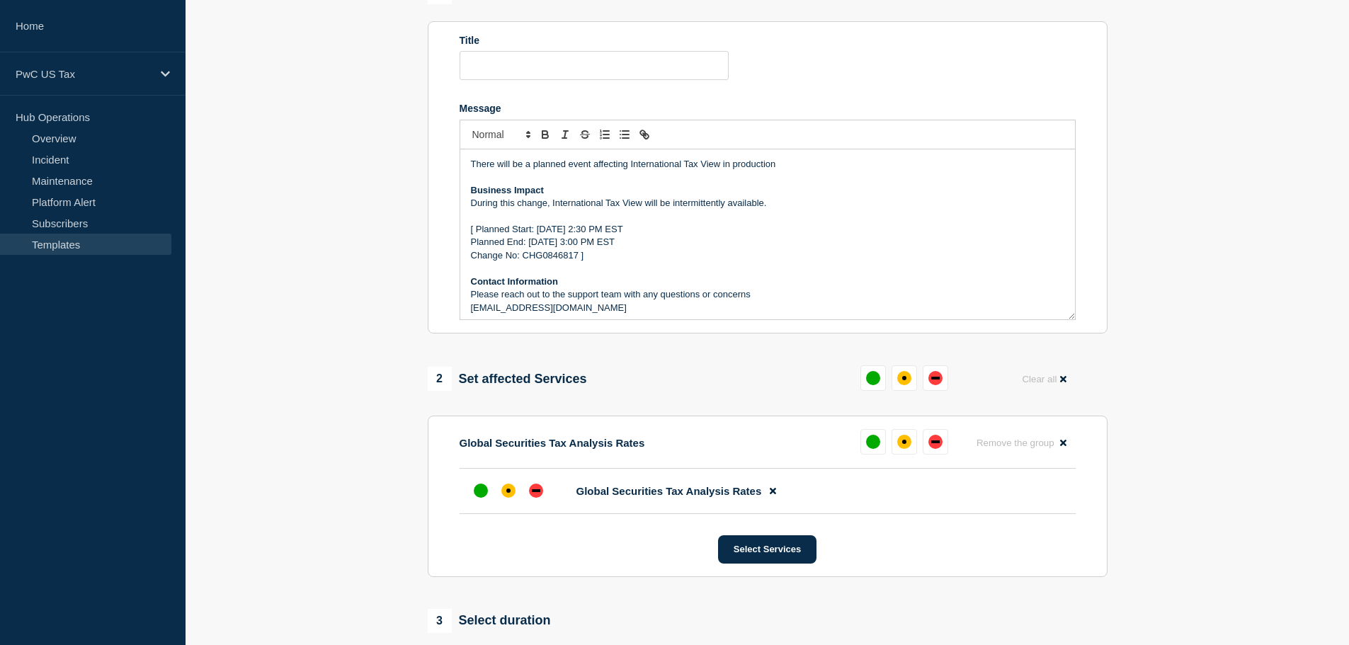
scroll to position [71, 0]
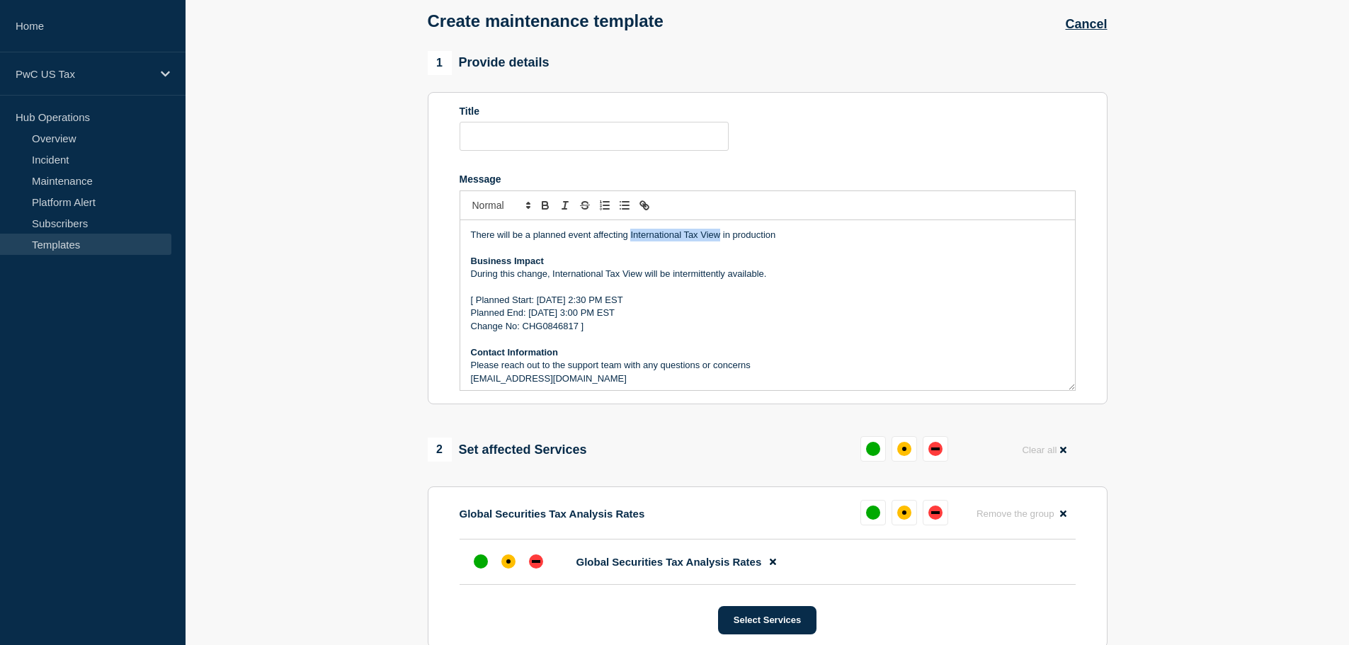
drag, startPoint x: 630, startPoint y: 236, endPoint x: 719, endPoint y: 237, distance: 88.5
click at [719, 237] on p "There will be a planned event affecting International Tax View in production" at bounding box center [767, 235] width 593 height 13
drag, startPoint x: 553, startPoint y: 275, endPoint x: 643, endPoint y: 274, distance: 89.9
click at [643, 274] on p "During this change, International Tax View will be intermittently available." at bounding box center [767, 274] width 593 height 13
click at [517, 147] on input "Title" at bounding box center [593, 136] width 269 height 29
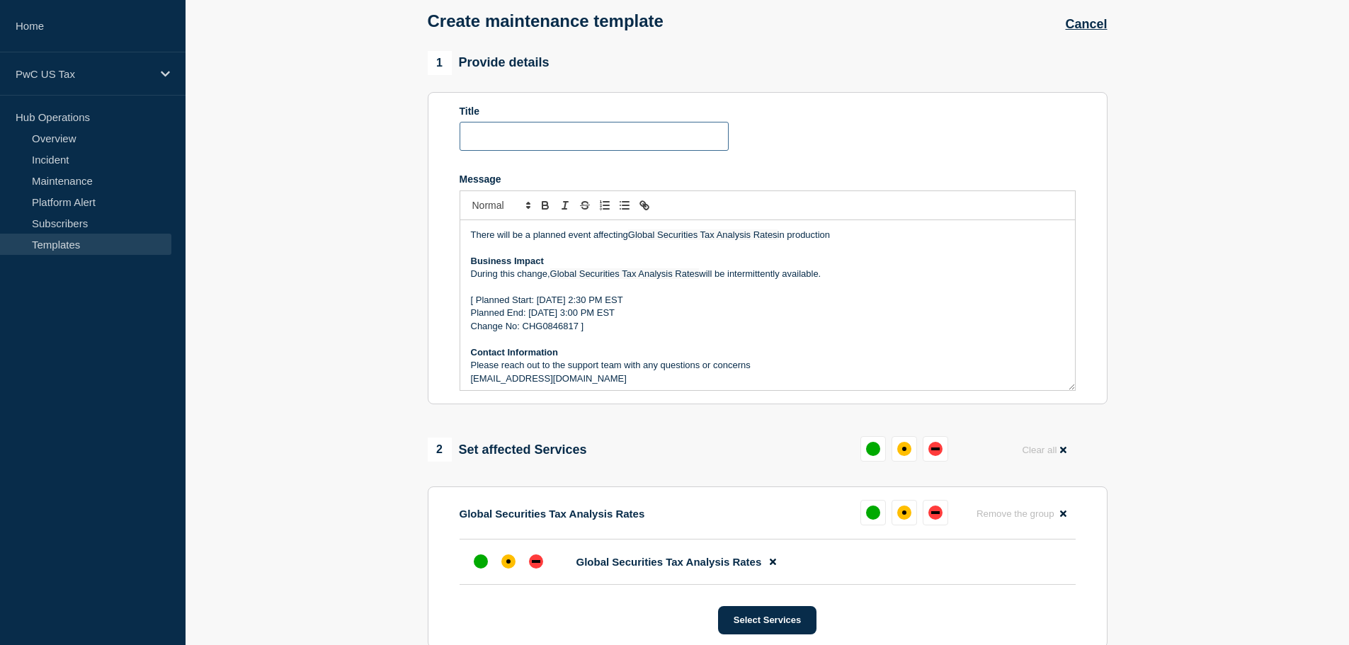
paste input "Global Securities Tax Analysis Rates"
click at [673, 137] on input "Global Securities Tax Analysis Rates" at bounding box center [593, 136] width 269 height 29
paste input "- Planned Event - [Change #]"
click at [566, 140] on input "Global Securities Tax Analysis Rates- Planned Event - [Change #]" at bounding box center [593, 136] width 269 height 29
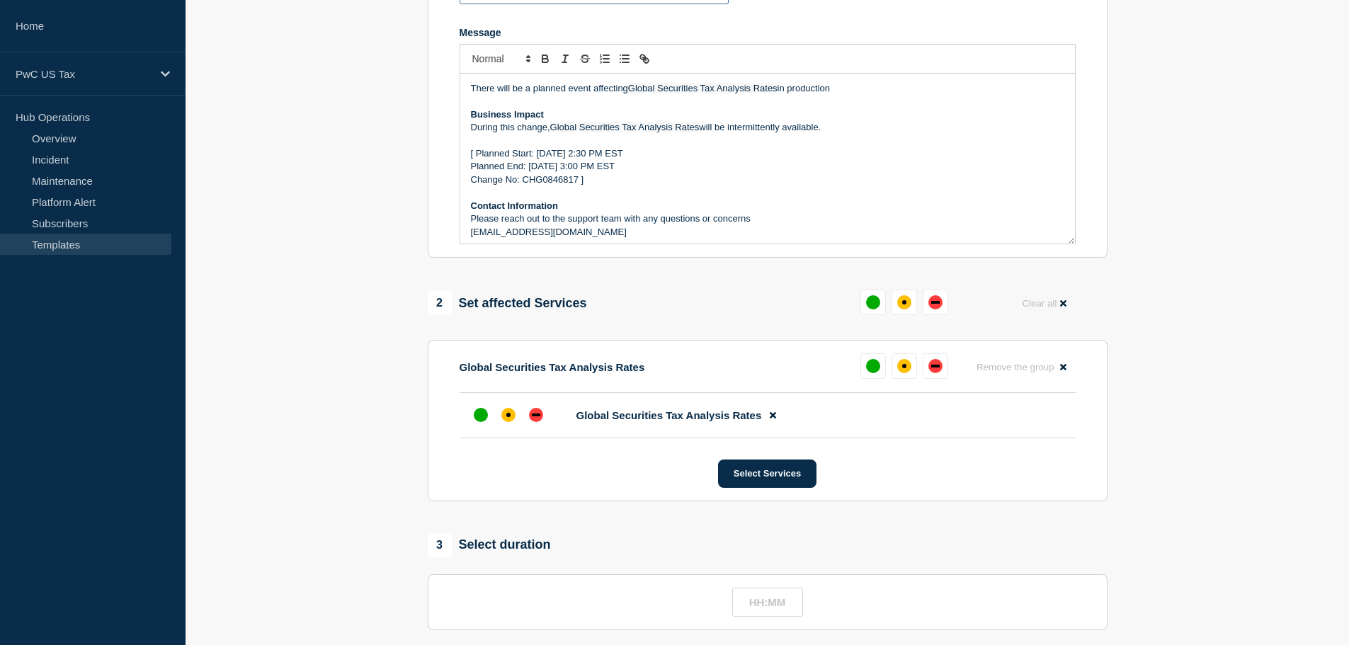
scroll to position [283, 0]
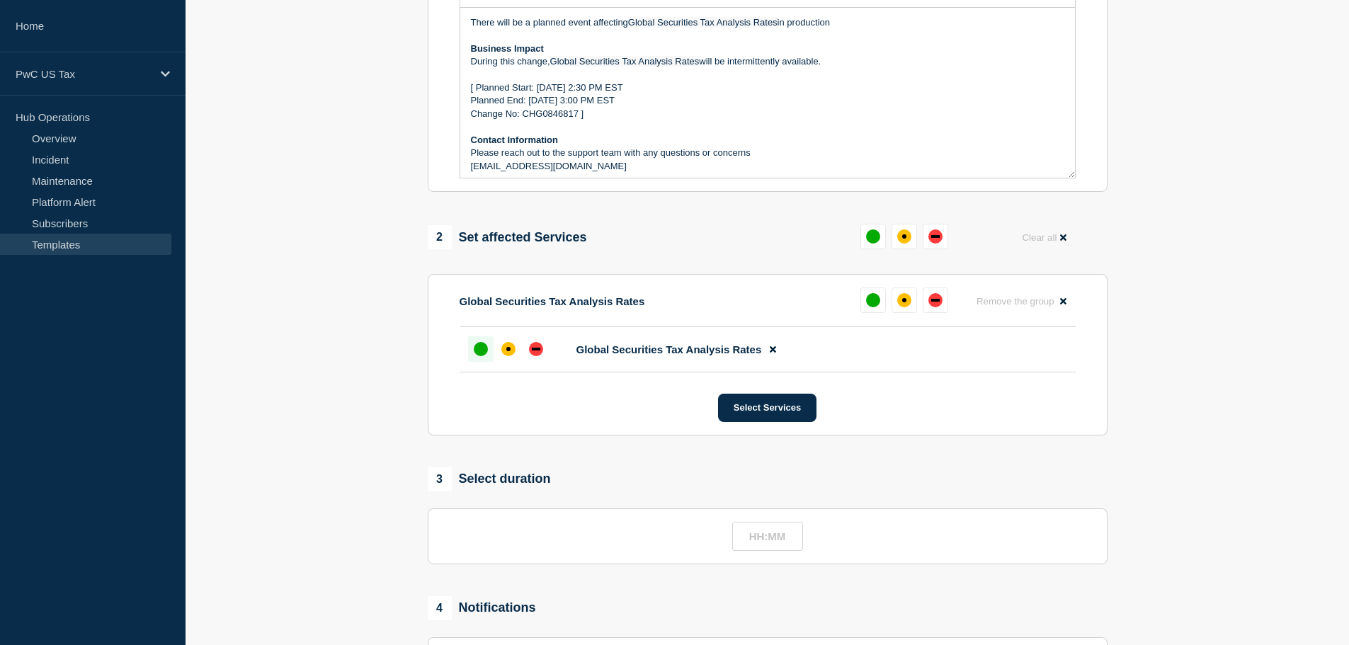
type input "Global Securities Tax Analysis Rates - Planned Event - [Change #]"
click at [480, 349] on div "up" at bounding box center [481, 349] width 14 height 14
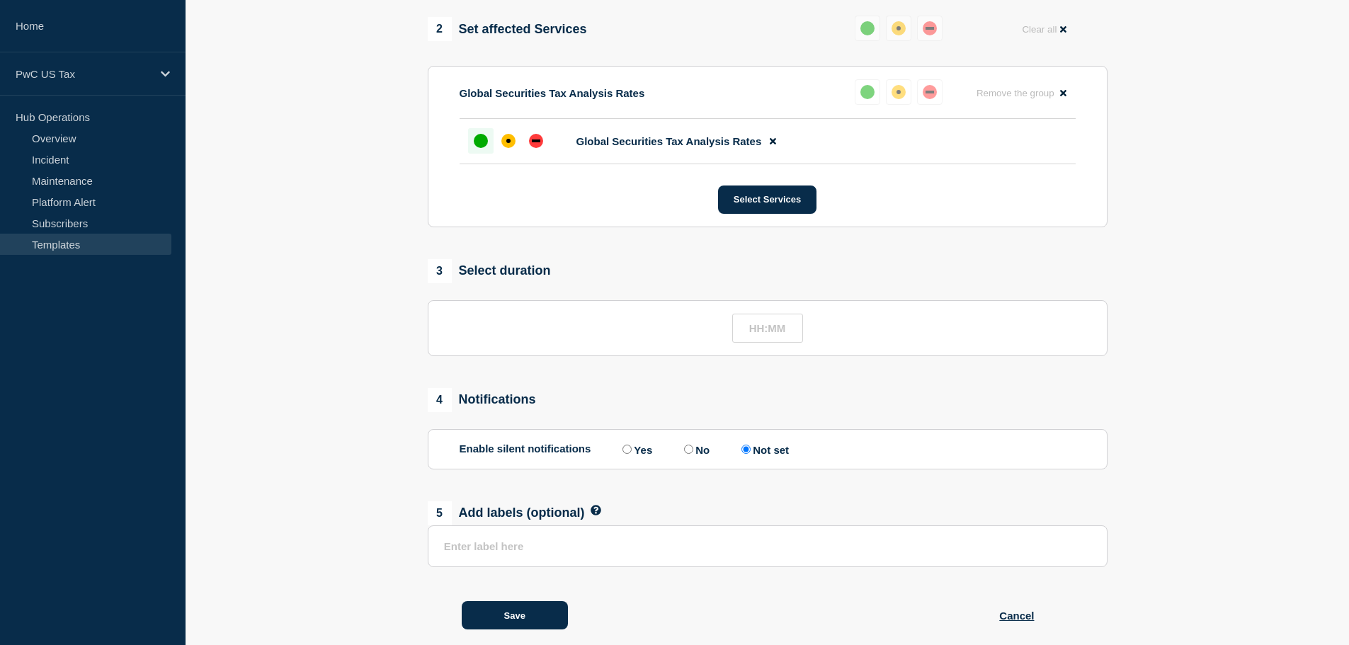
scroll to position [496, 0]
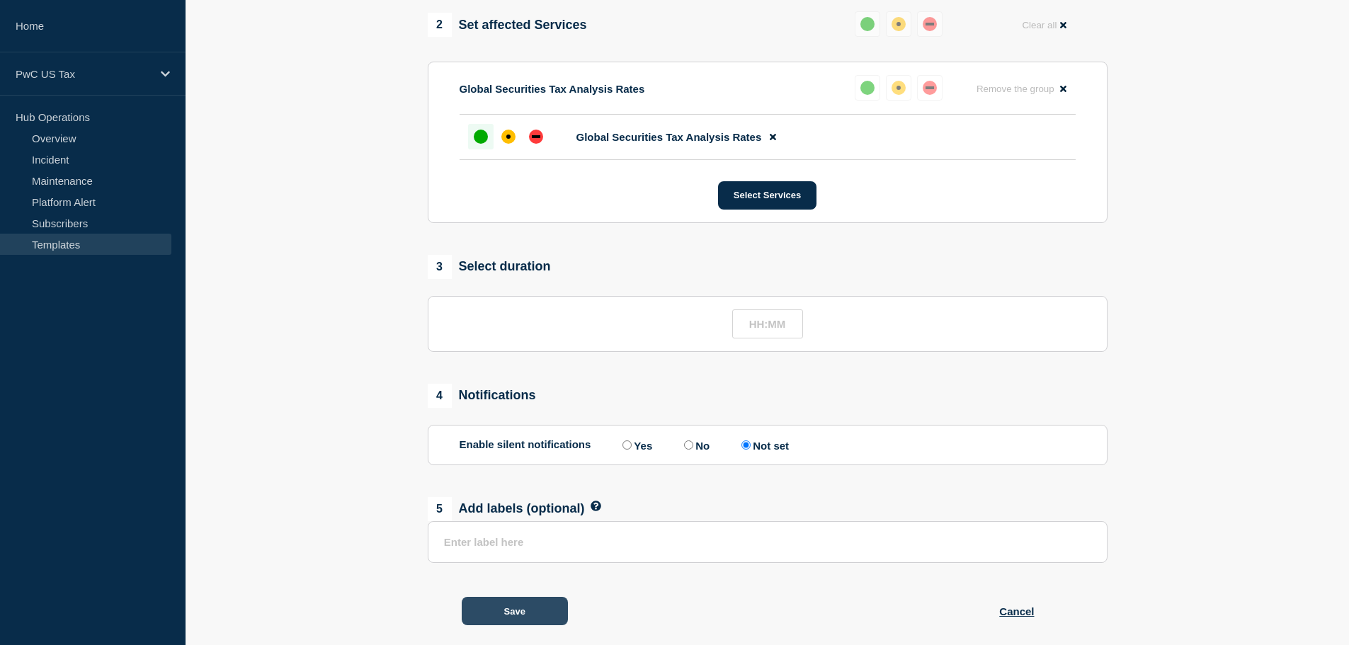
click at [537, 615] on button "Save" at bounding box center [515, 611] width 106 height 28
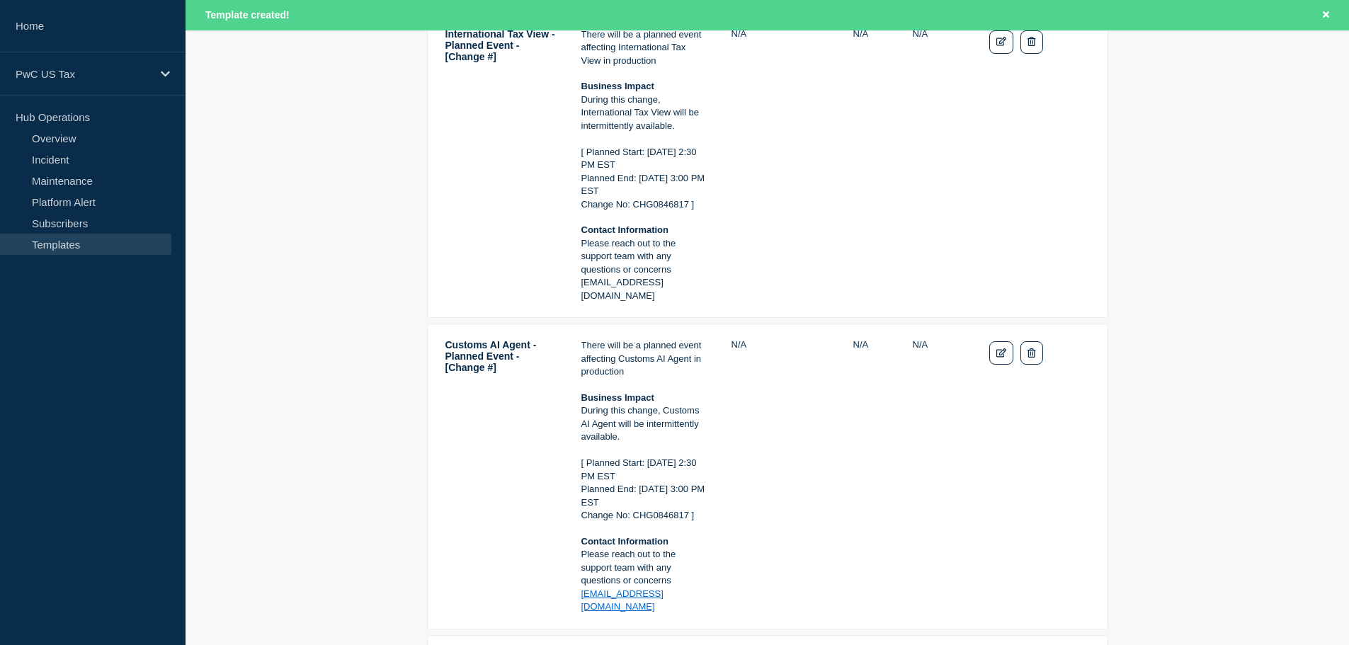
scroll to position [708, 0]
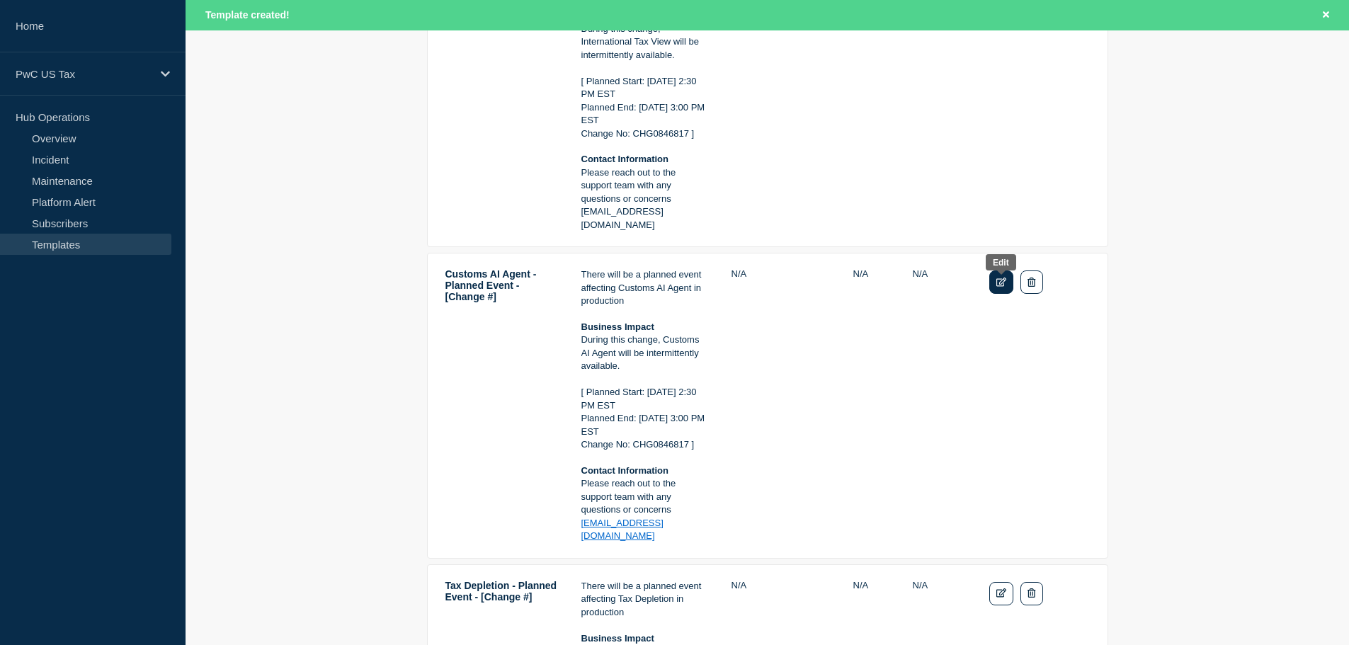
click at [1000, 287] on icon "Edit" at bounding box center [1001, 282] width 11 height 9
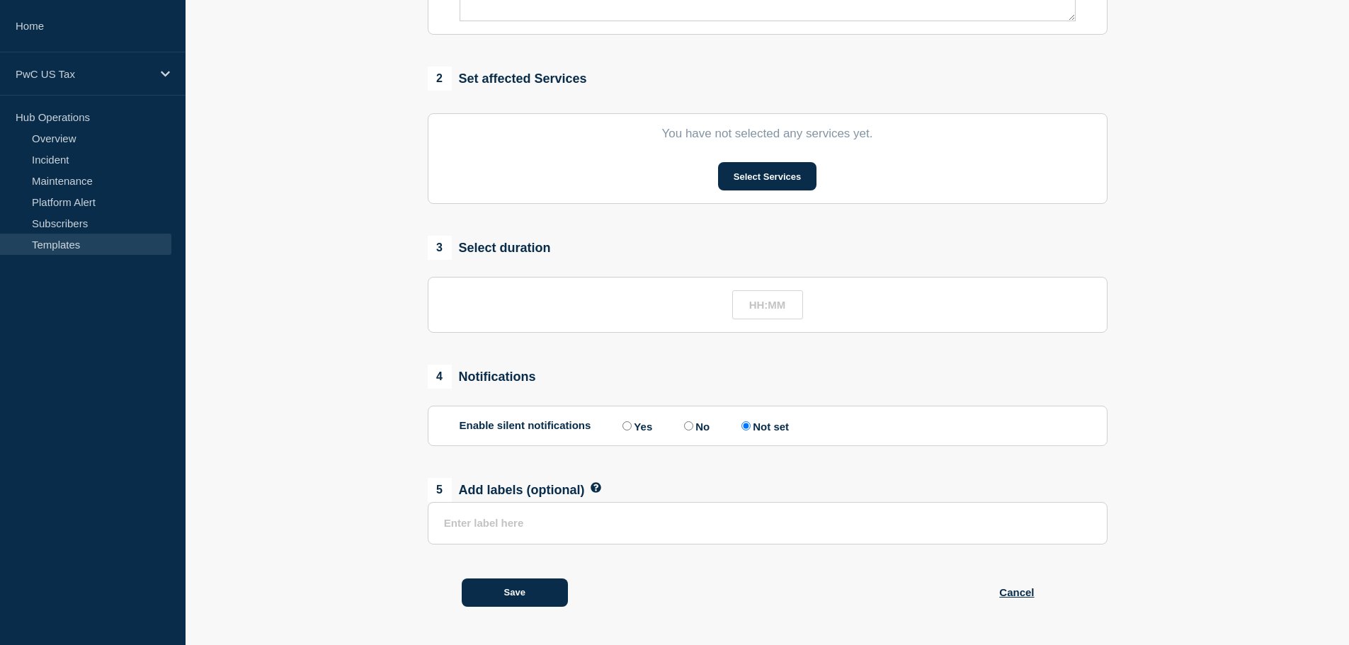
type input "Customs AI Agent - Planned Event - [Change #]"
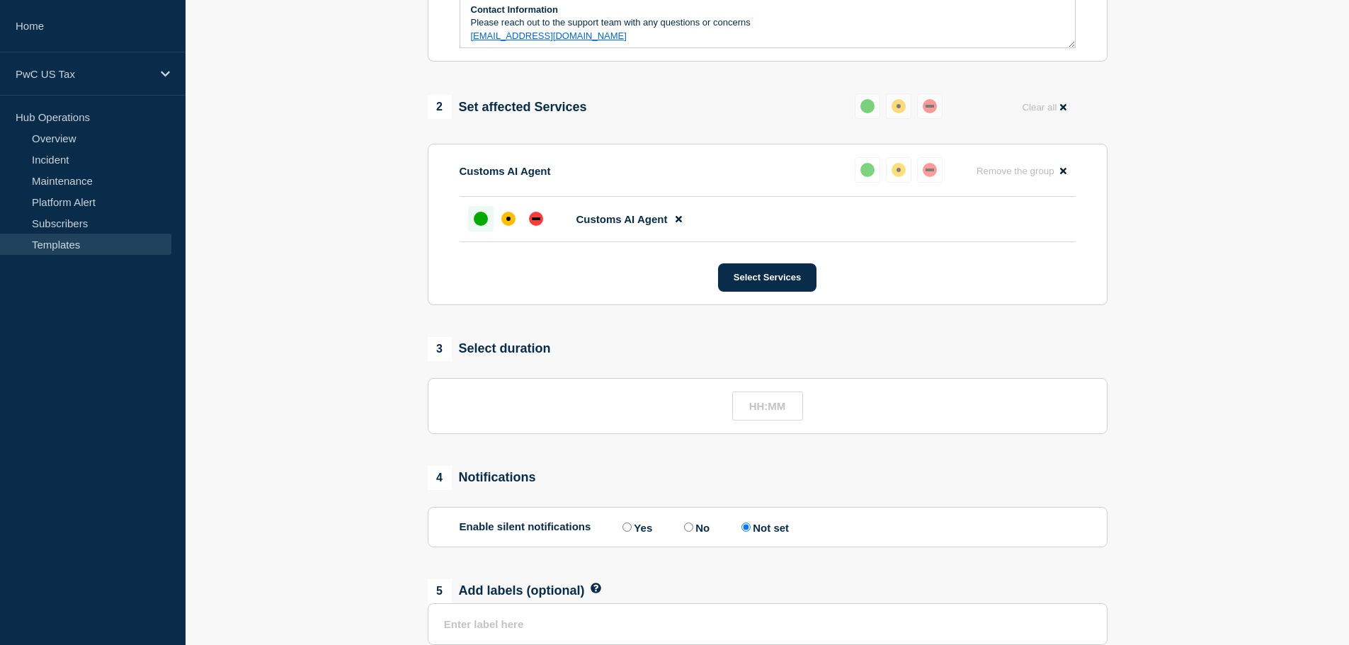
scroll to position [530, 0]
